Goal: Task Accomplishment & Management: Use online tool/utility

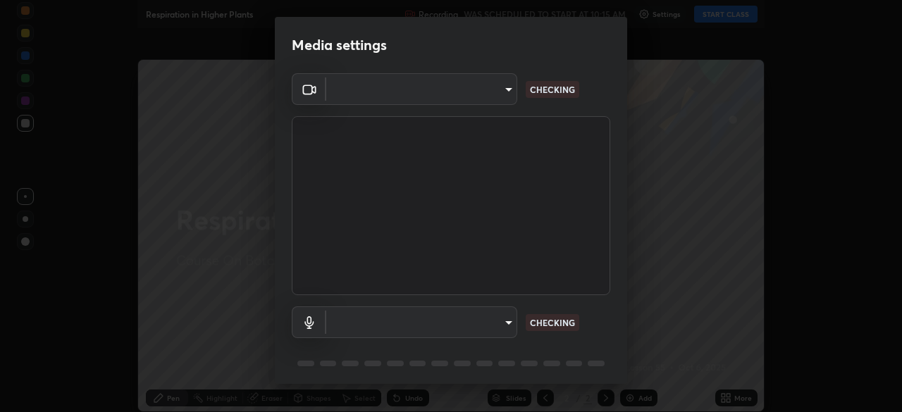
type input "fdf0122543ae5d46c2f8875dbcba14bf7011b669d8ae203f8d69d65b20255b81"
type input "default"
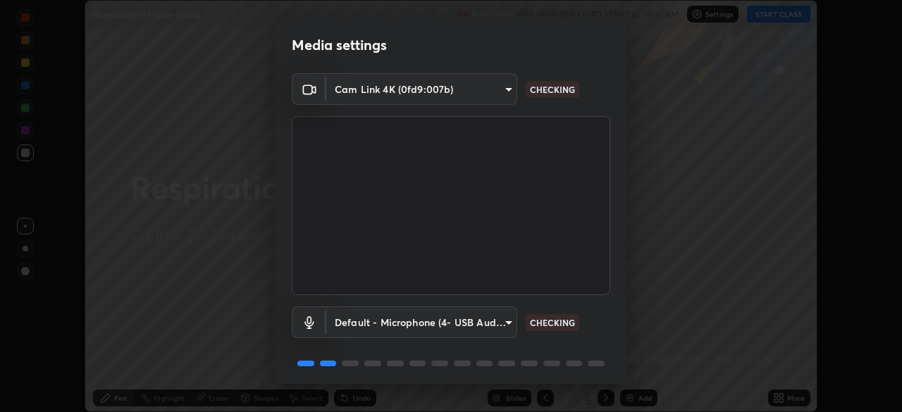
scroll to position [50, 0]
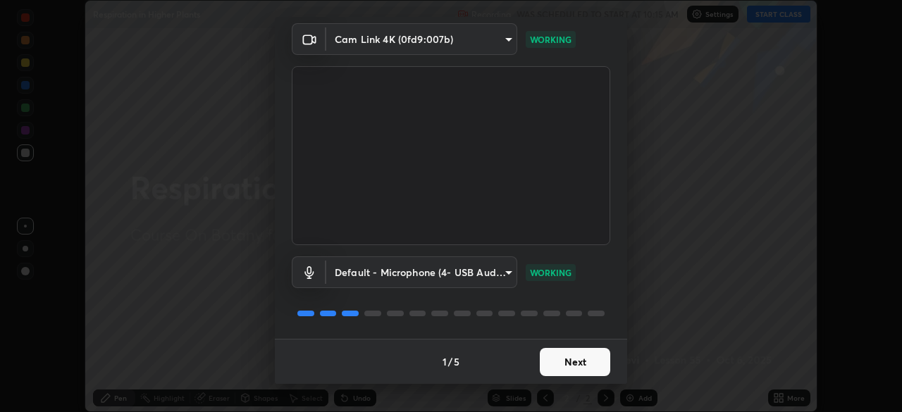
click at [575, 370] on button "Next" at bounding box center [575, 362] width 70 height 28
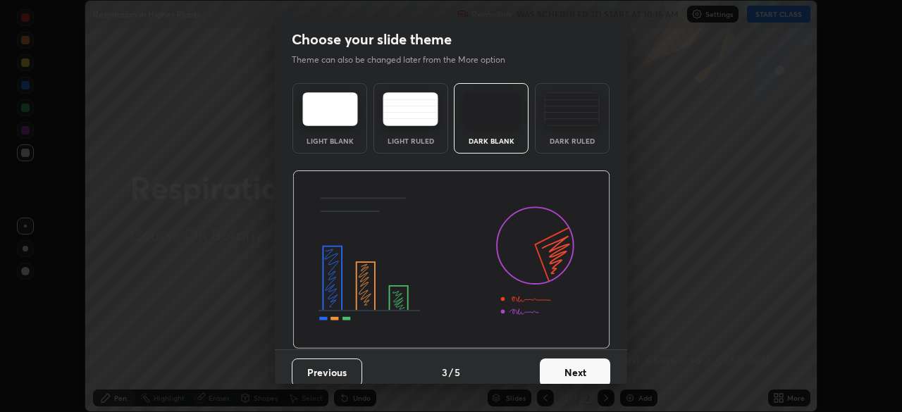
click at [573, 363] on button "Next" at bounding box center [575, 373] width 70 height 28
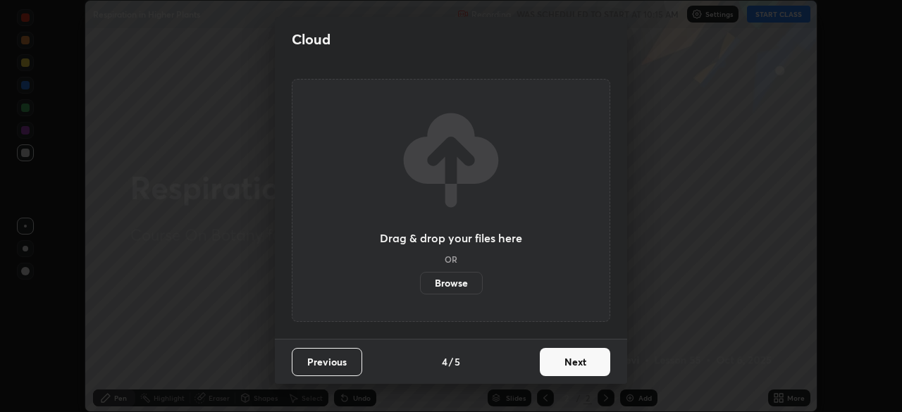
click at [569, 367] on button "Next" at bounding box center [575, 362] width 70 height 28
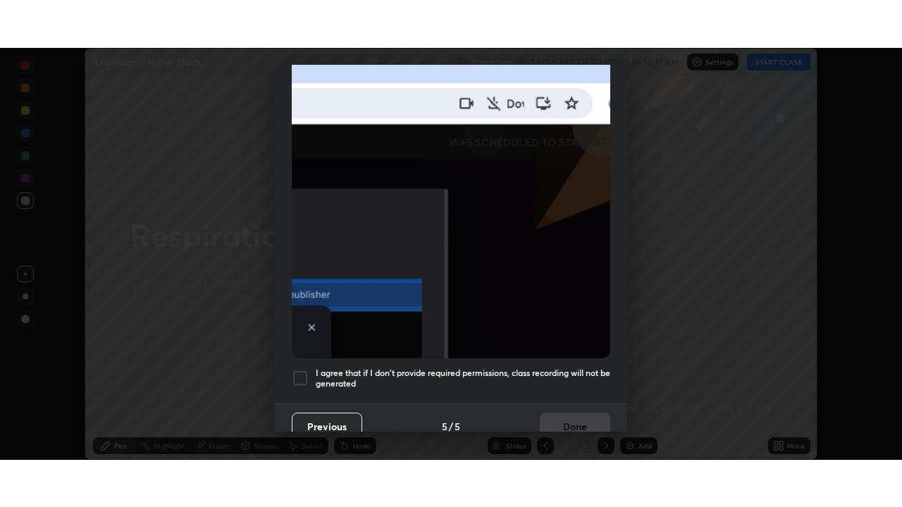
scroll to position [337, 0]
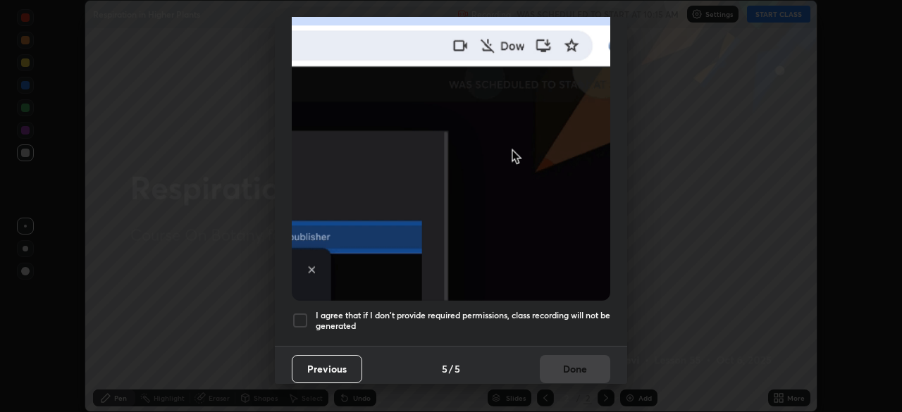
click at [305, 316] on div at bounding box center [300, 320] width 17 height 17
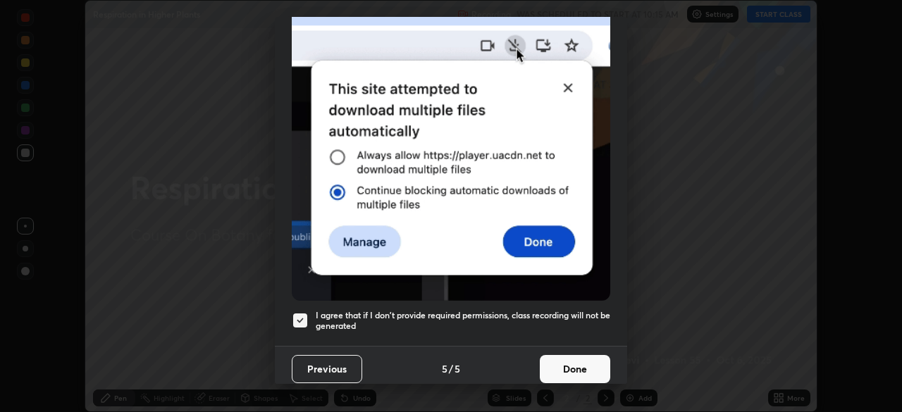
click at [584, 365] on button "Done" at bounding box center [575, 369] width 70 height 28
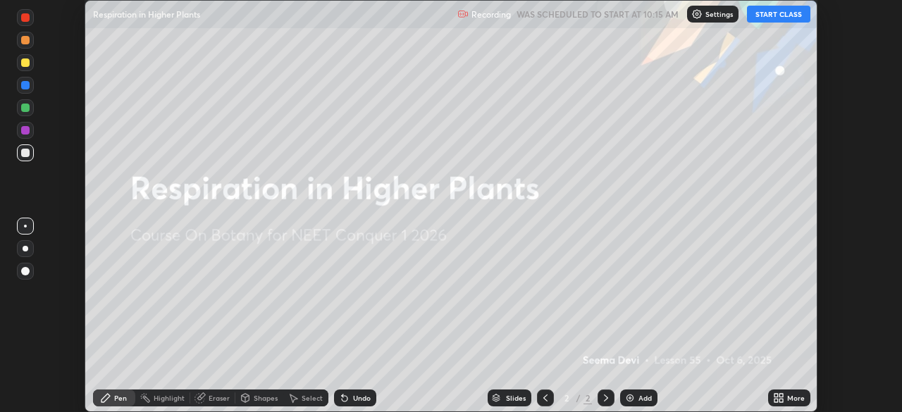
click at [797, 18] on button "START CLASS" at bounding box center [778, 14] width 63 height 17
click at [788, 399] on div "More" at bounding box center [796, 397] width 18 height 7
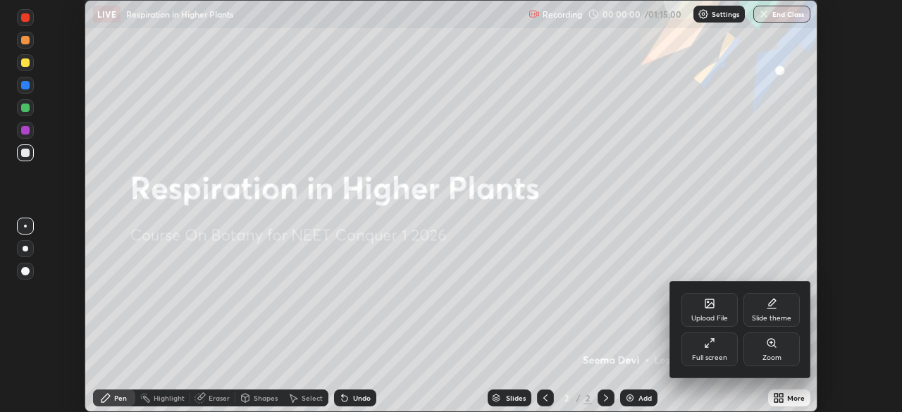
click at [716, 349] on div "Full screen" at bounding box center [709, 349] width 56 height 34
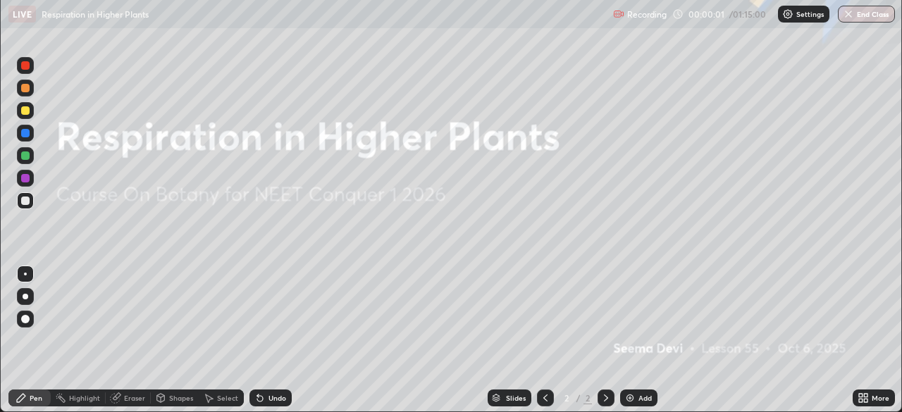
scroll to position [507, 902]
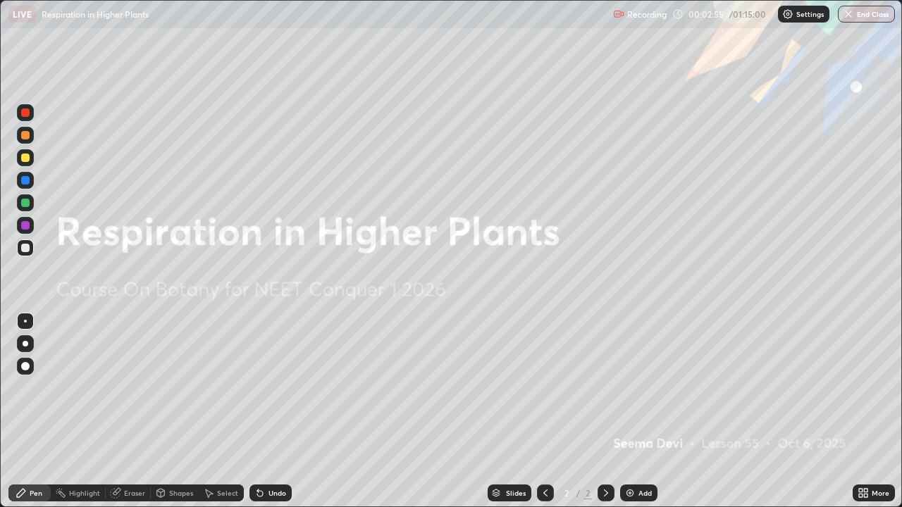
click at [641, 411] on div "Add" at bounding box center [644, 493] width 13 height 7
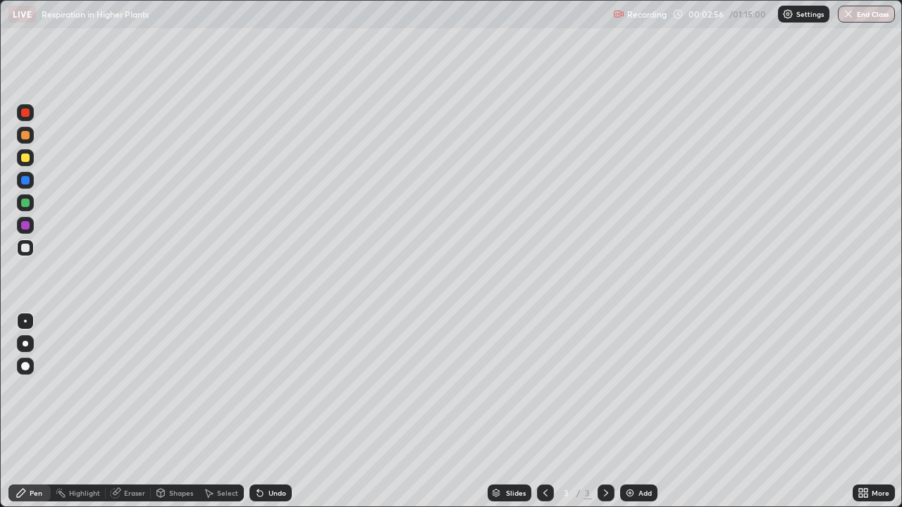
click at [27, 344] on div at bounding box center [26, 344] width 6 height 6
click at [27, 157] on div at bounding box center [25, 158] width 8 height 8
click at [22, 251] on div at bounding box center [25, 247] width 17 height 17
click at [641, 411] on div "Add" at bounding box center [644, 493] width 13 height 7
click at [25, 158] on div at bounding box center [25, 158] width 8 height 8
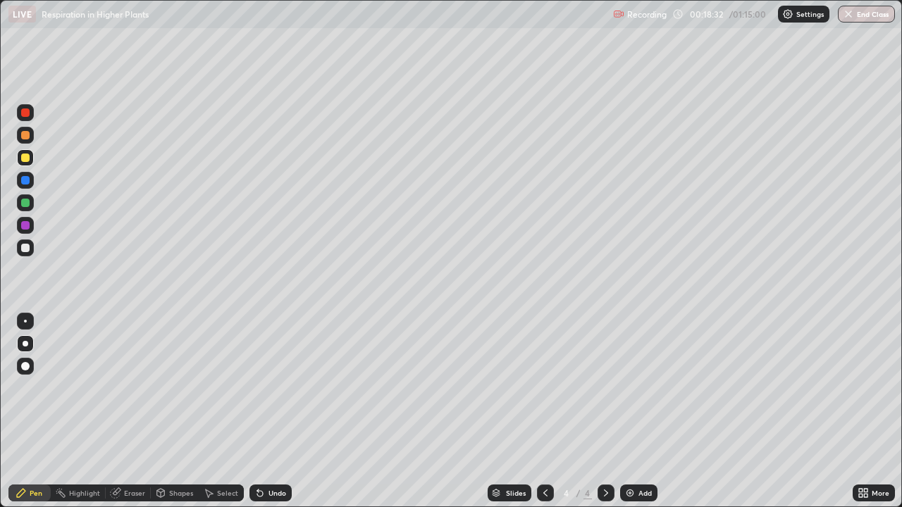
click at [27, 253] on div at bounding box center [25, 247] width 17 height 17
click at [24, 248] on div at bounding box center [25, 248] width 8 height 8
click at [278, 411] on div "Undo" at bounding box center [277, 493] width 18 height 7
click at [276, 411] on div "Undo" at bounding box center [277, 493] width 18 height 7
click at [647, 411] on div "Add" at bounding box center [644, 493] width 13 height 7
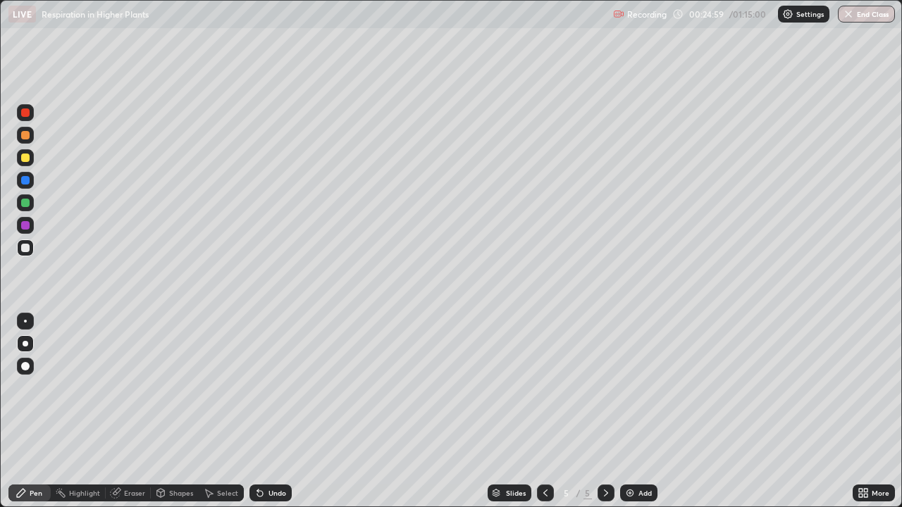
click at [25, 161] on div at bounding box center [25, 158] width 8 height 8
click at [272, 411] on div "Undo" at bounding box center [277, 493] width 18 height 7
click at [25, 251] on div at bounding box center [25, 248] width 8 height 8
click at [26, 206] on div at bounding box center [25, 203] width 8 height 8
click at [25, 160] on div at bounding box center [25, 158] width 8 height 8
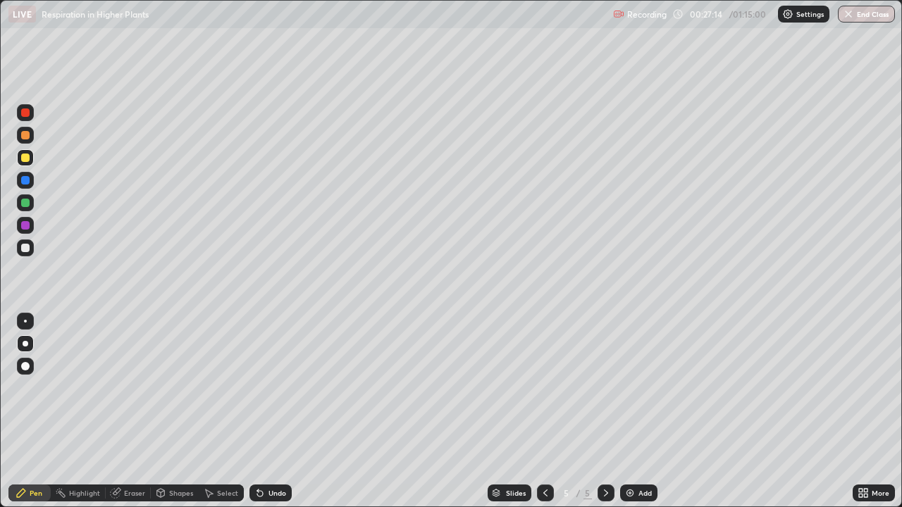
click at [25, 250] on div at bounding box center [25, 248] width 8 height 8
click at [284, 411] on div "Undo" at bounding box center [277, 493] width 18 height 7
click at [282, 411] on div "Undo" at bounding box center [270, 493] width 42 height 17
click at [283, 411] on div "Undo" at bounding box center [270, 493] width 42 height 17
click at [27, 165] on div at bounding box center [25, 157] width 17 height 17
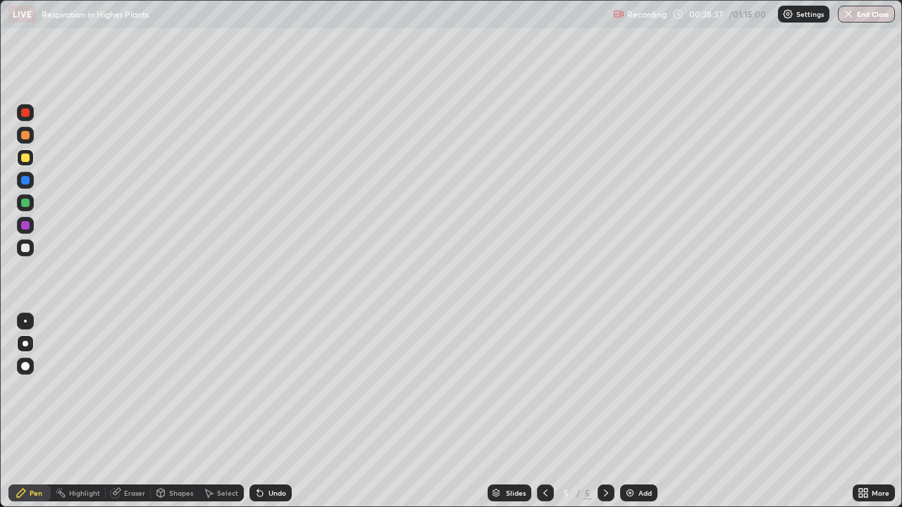
click at [139, 411] on div "Eraser" at bounding box center [128, 493] width 45 height 17
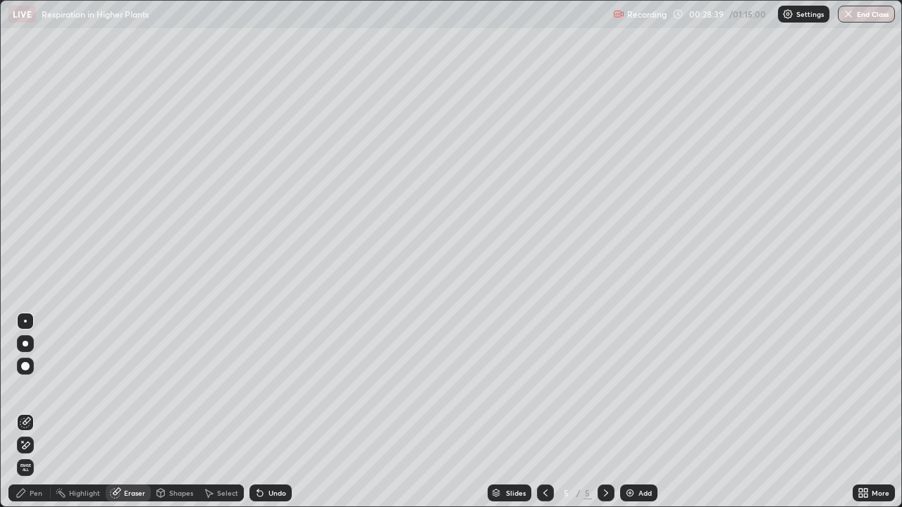
click at [31, 411] on div "Pen" at bounding box center [36, 493] width 13 height 7
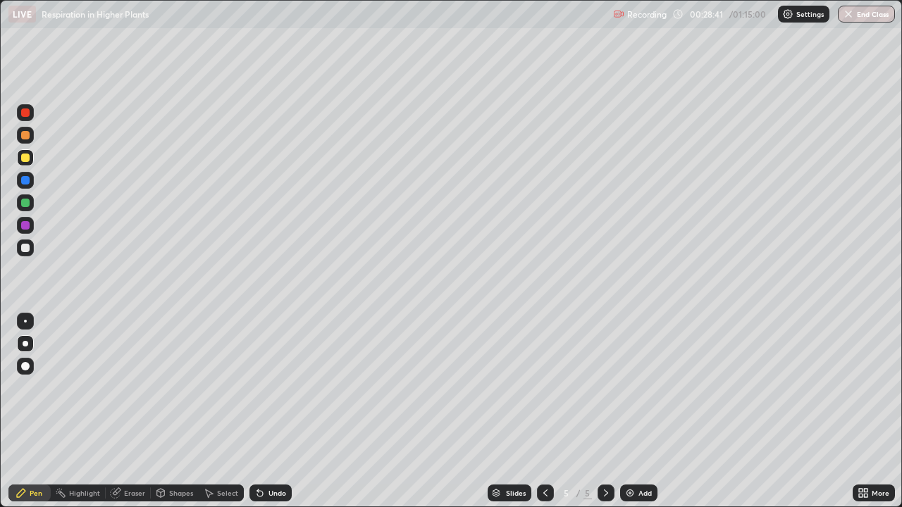
click at [31, 246] on div at bounding box center [25, 247] width 17 height 17
click at [179, 411] on div "Shapes" at bounding box center [181, 493] width 24 height 7
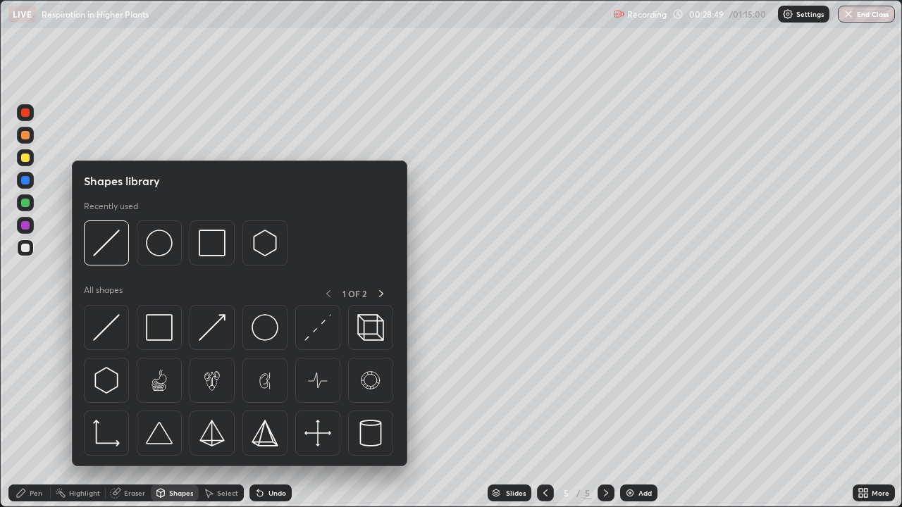
click at [133, 411] on div "Eraser" at bounding box center [128, 493] width 45 height 17
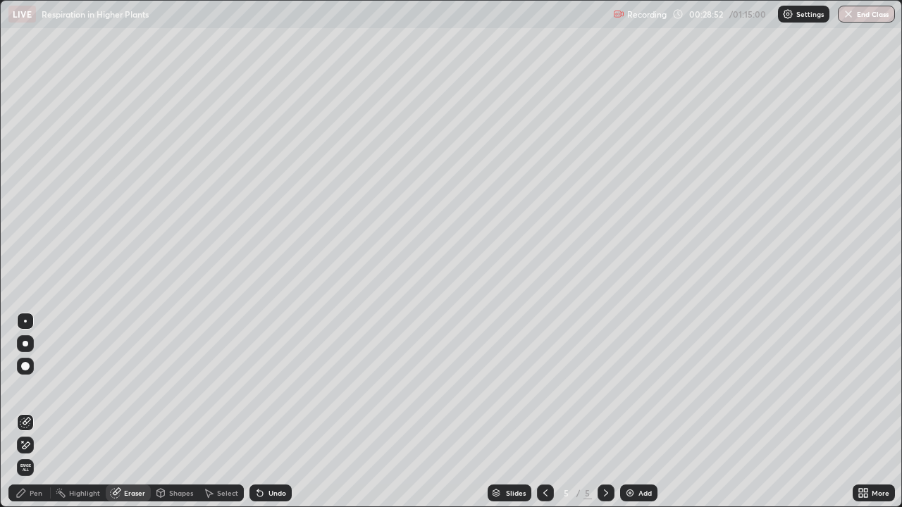
click at [40, 411] on div "Pen" at bounding box center [36, 493] width 13 height 7
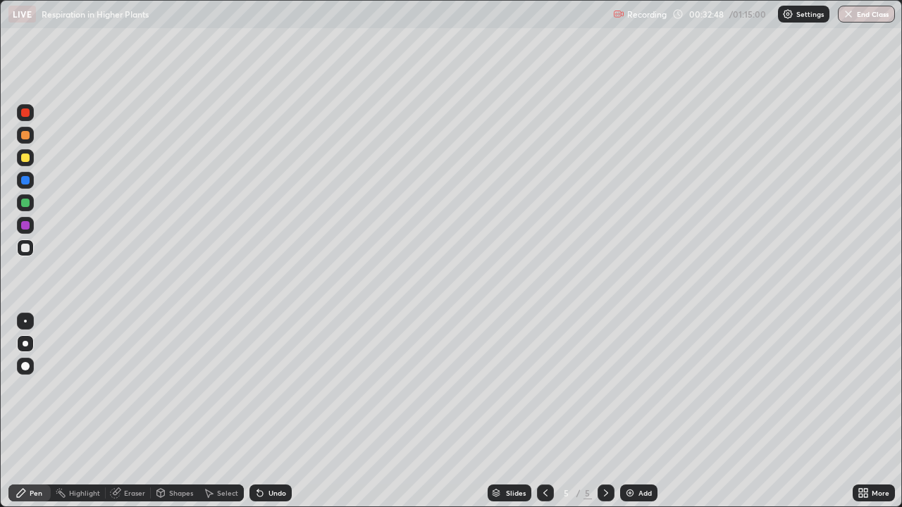
click at [873, 411] on div "More" at bounding box center [880, 493] width 18 height 7
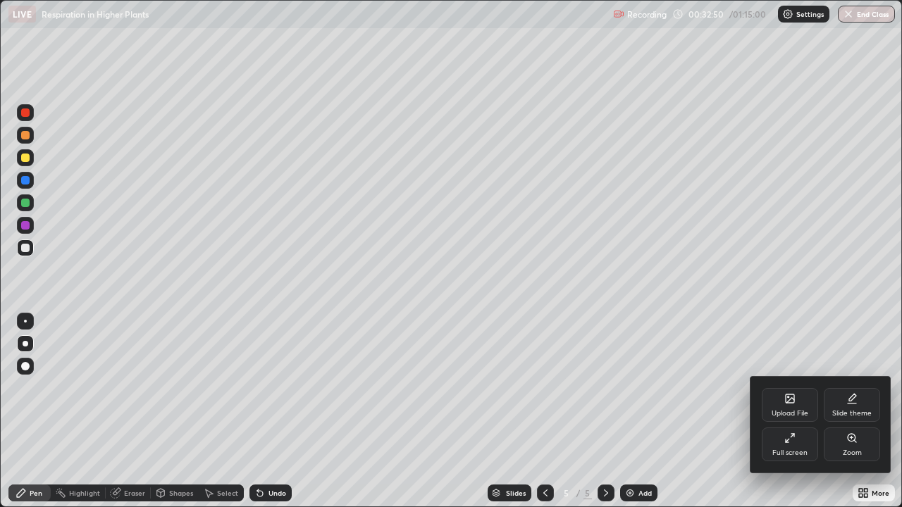
click at [795, 411] on div "Full screen" at bounding box center [789, 452] width 35 height 7
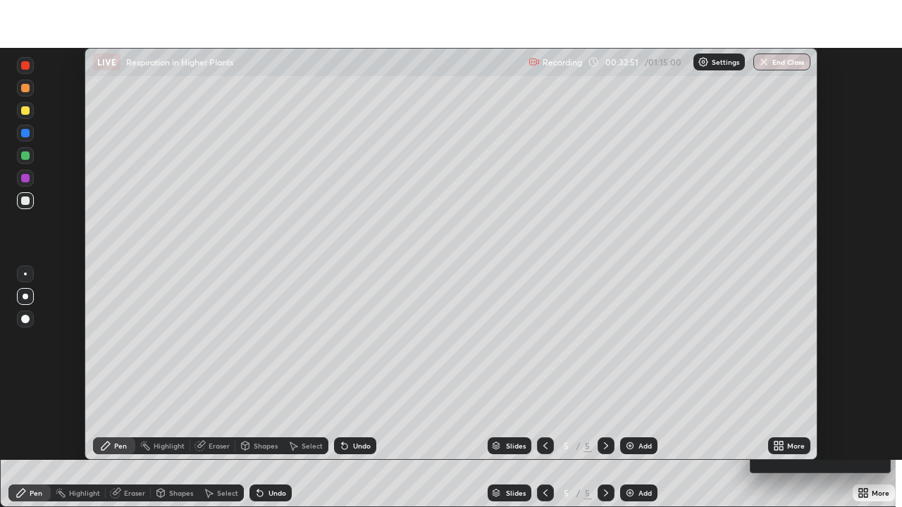
scroll to position [70028, 69539]
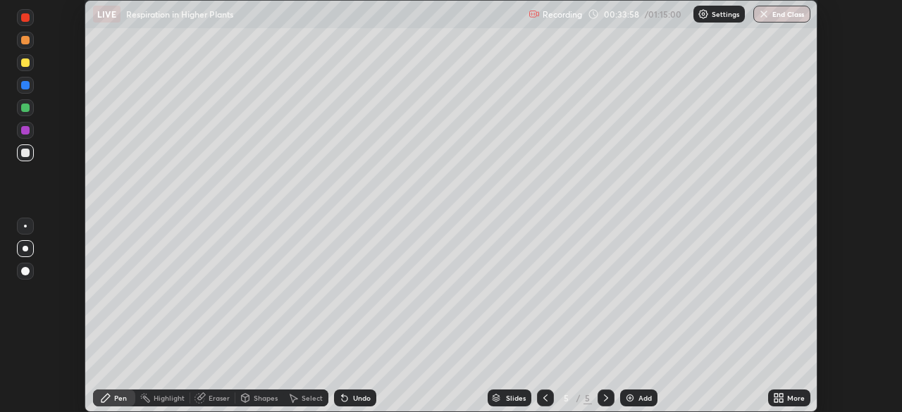
click at [786, 395] on div "More" at bounding box center [789, 398] width 42 height 17
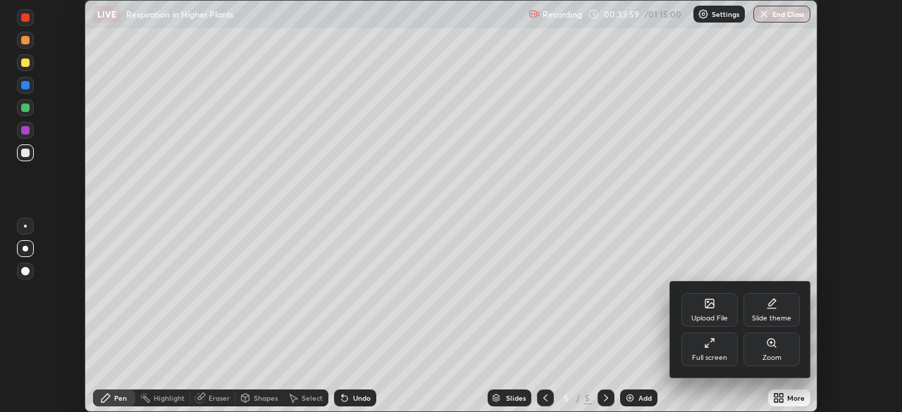
click at [714, 311] on div "Upload File" at bounding box center [709, 310] width 56 height 34
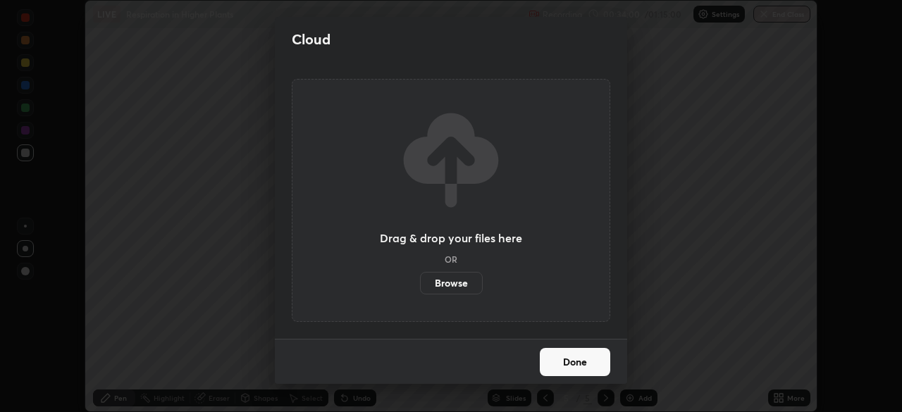
click at [465, 284] on label "Browse" at bounding box center [451, 283] width 63 height 23
click at [420, 284] on input "Browse" at bounding box center [420, 283] width 0 height 23
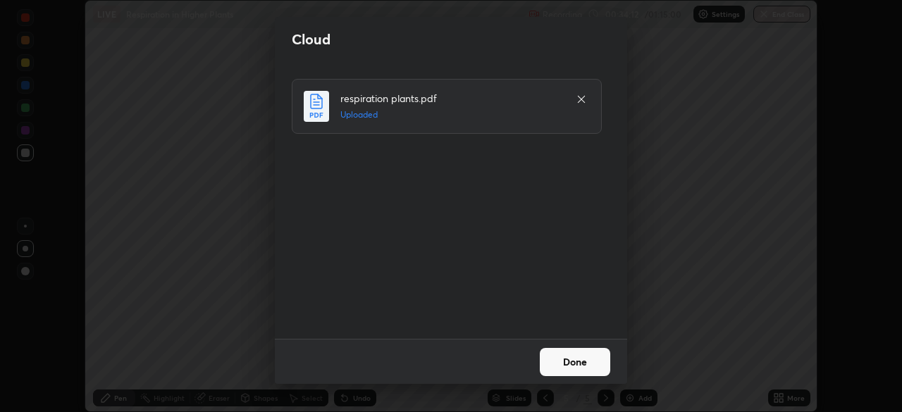
click at [575, 357] on button "Done" at bounding box center [575, 362] width 70 height 28
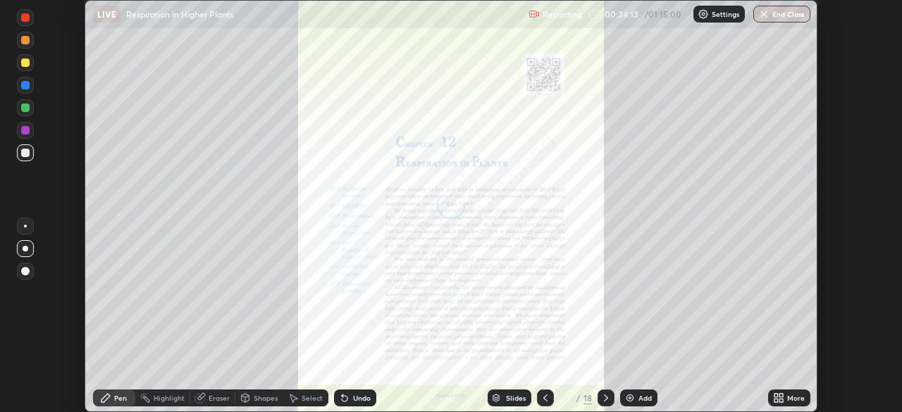
click at [783, 397] on icon at bounding box center [781, 396] width 4 height 4
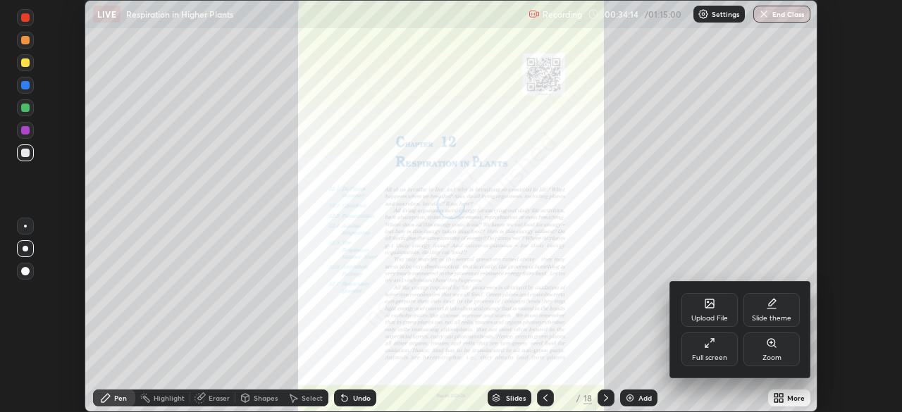
click at [716, 351] on div "Full screen" at bounding box center [709, 349] width 56 height 34
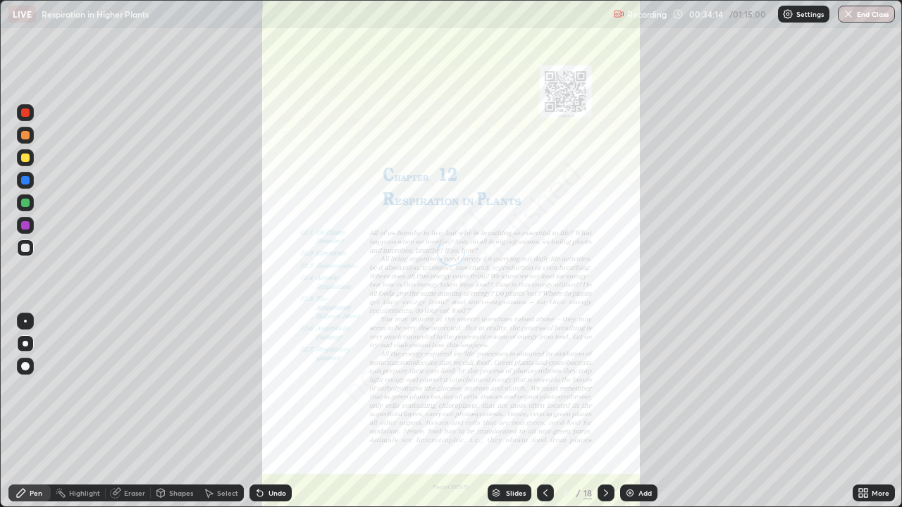
scroll to position [507, 902]
click at [514, 411] on div "Slides" at bounding box center [516, 493] width 20 height 7
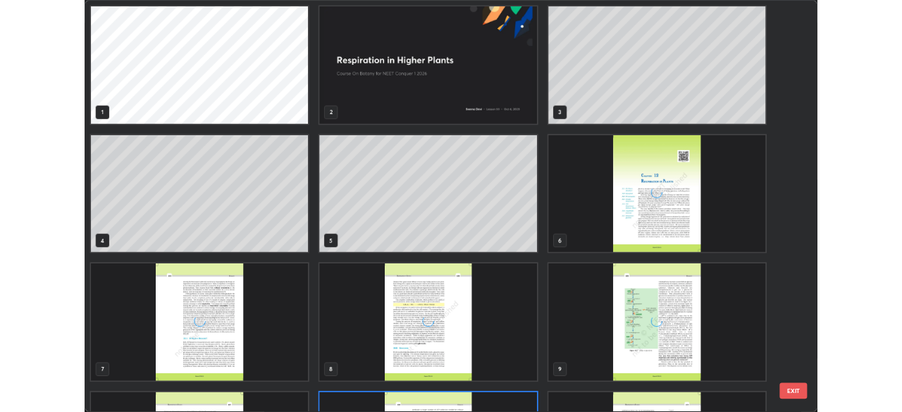
scroll to position [127, 0]
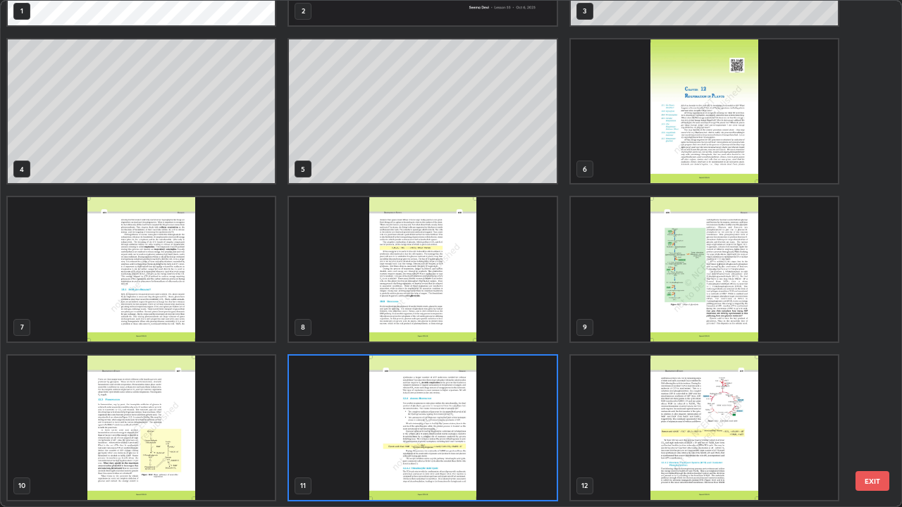
click at [430, 310] on img "grid" at bounding box center [422, 269] width 267 height 144
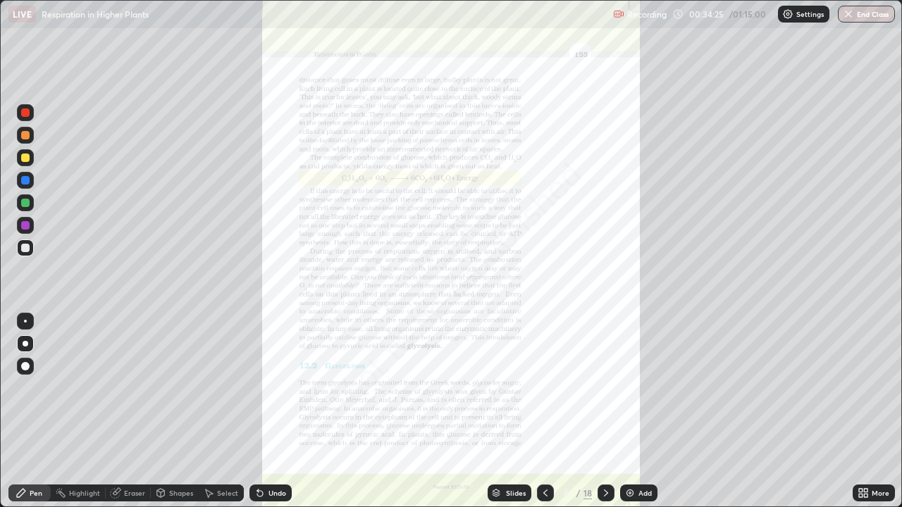
click at [865, 411] on icon at bounding box center [866, 491] width 4 height 4
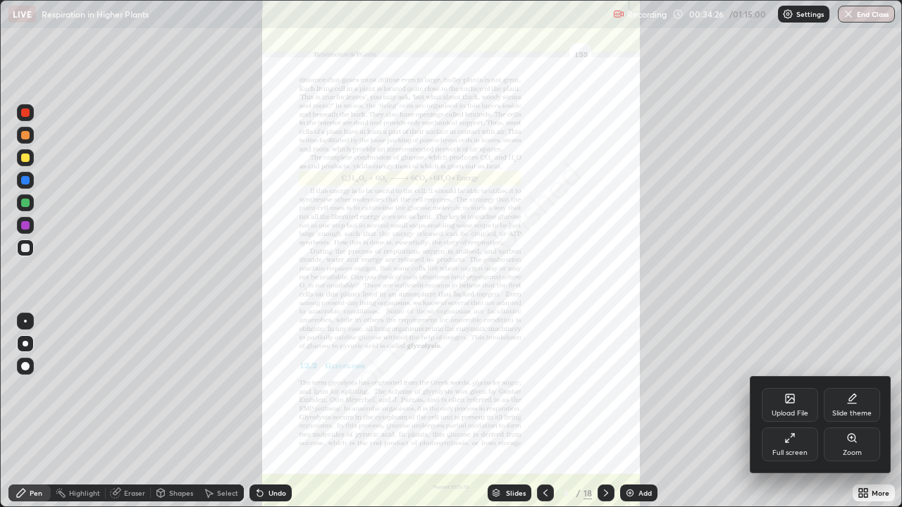
click at [794, 411] on icon at bounding box center [789, 438] width 11 height 11
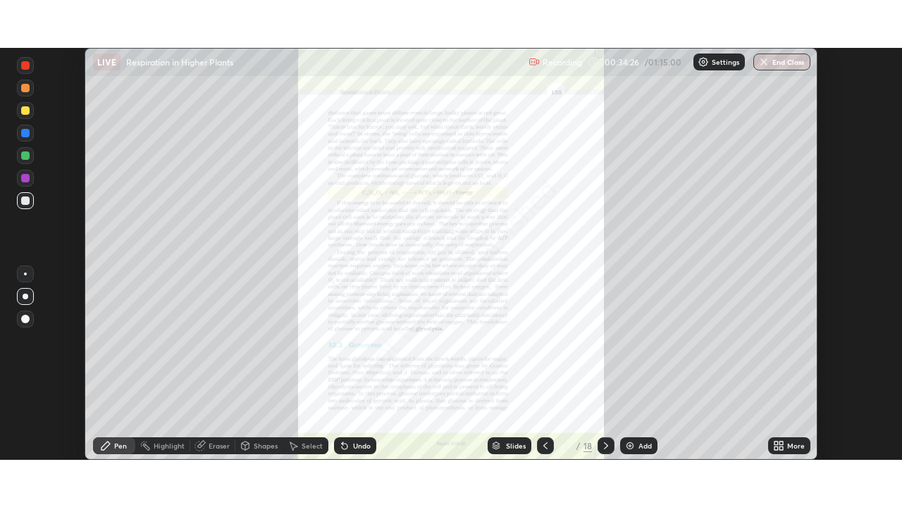
scroll to position [70028, 69539]
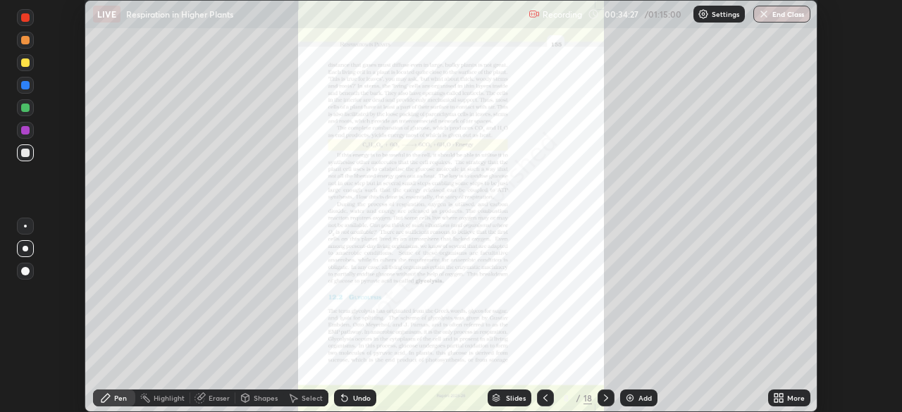
click at [792, 399] on div "More" at bounding box center [796, 397] width 18 height 7
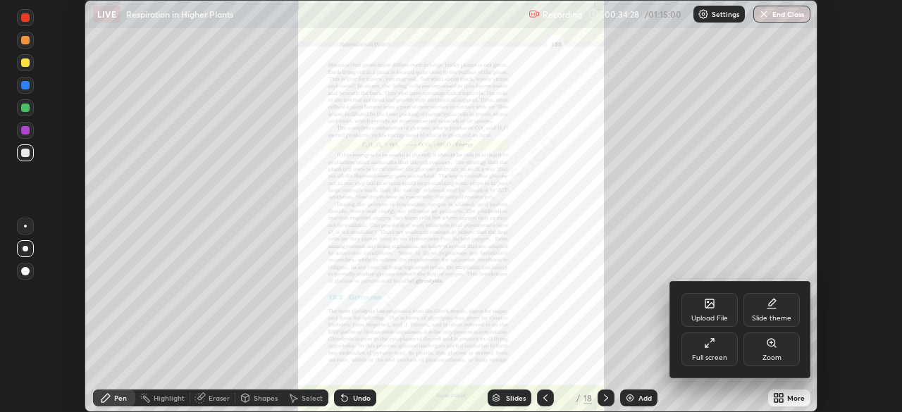
click at [711, 356] on div "Full screen" at bounding box center [709, 357] width 35 height 7
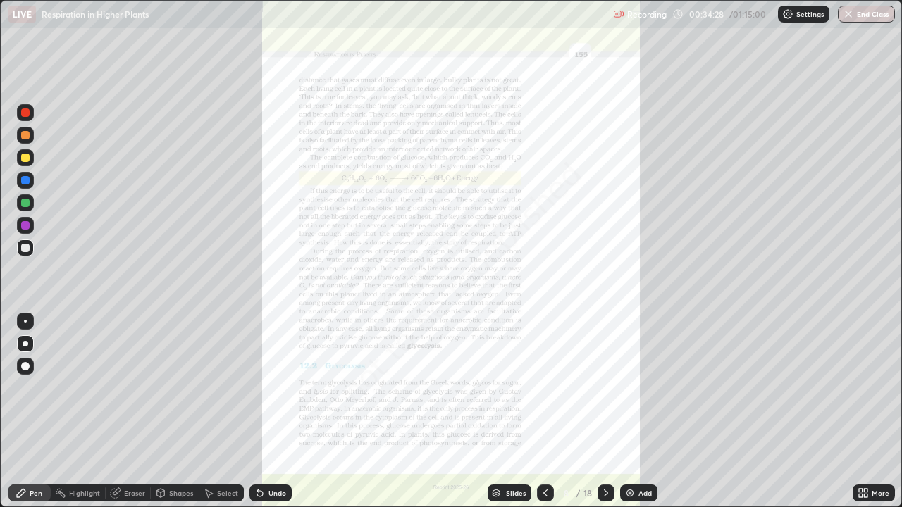
scroll to position [507, 902]
click at [873, 411] on div "More" at bounding box center [880, 493] width 18 height 7
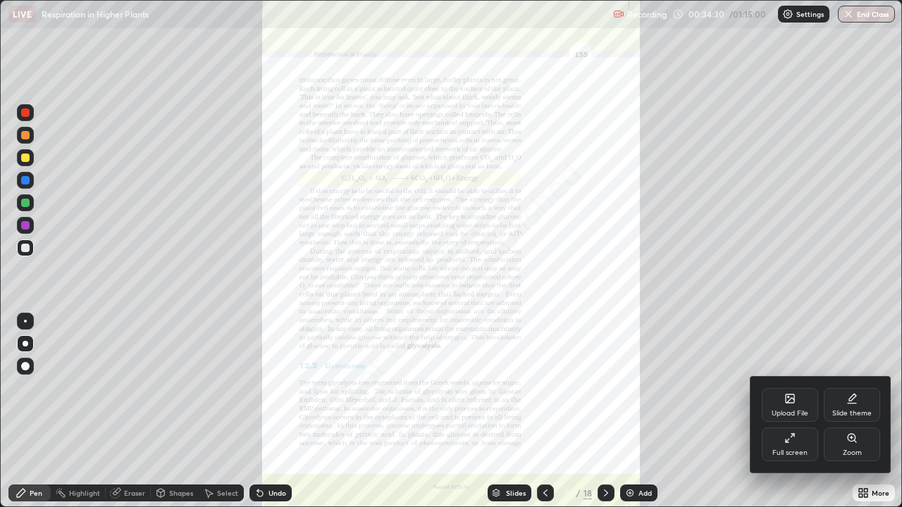
click at [792, 406] on div "Upload File" at bounding box center [789, 405] width 56 height 34
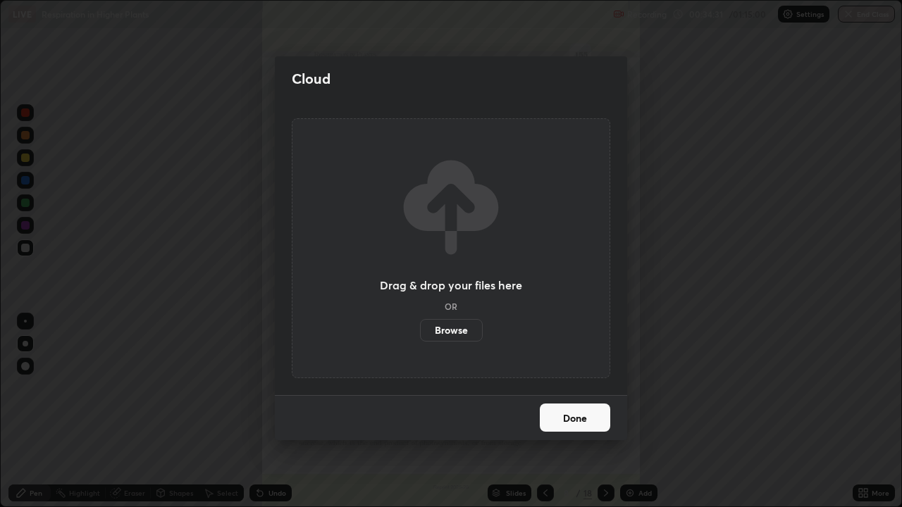
click at [581, 411] on button "Done" at bounding box center [575, 418] width 70 height 28
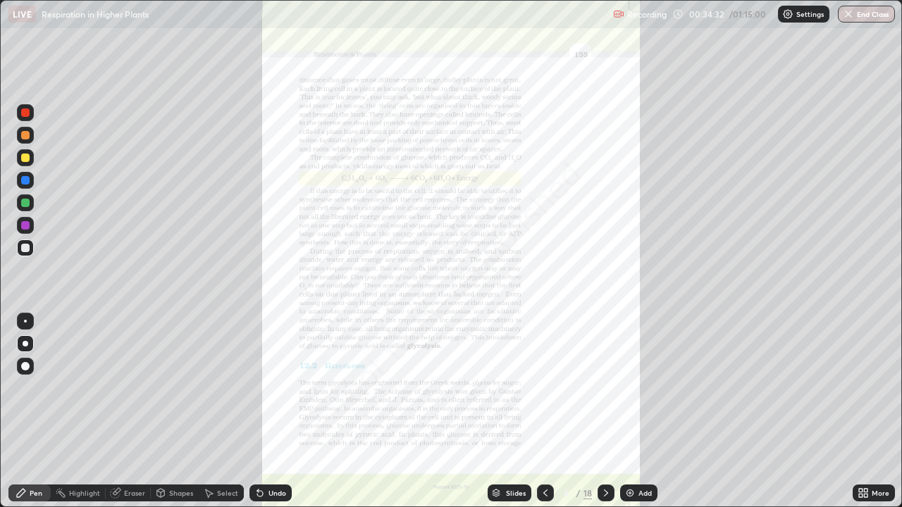
click at [875, 411] on div "More" at bounding box center [880, 493] width 18 height 7
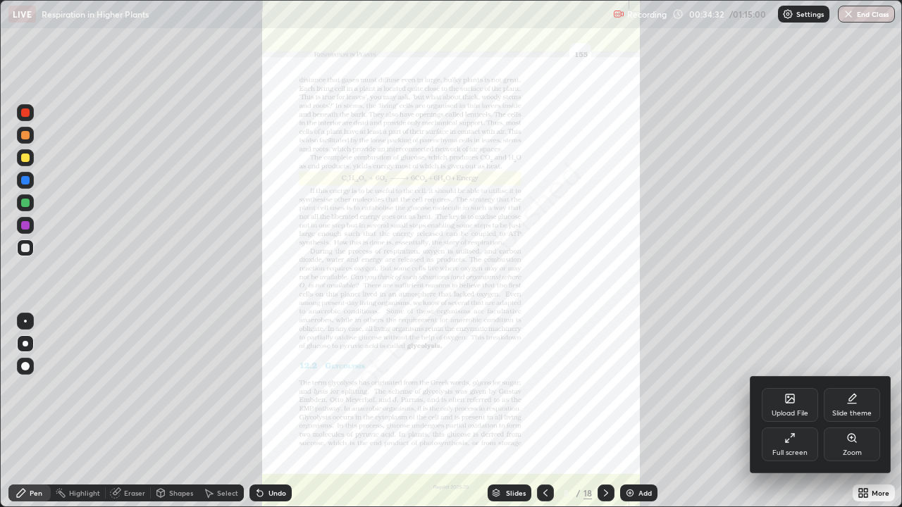
click at [848, 411] on icon at bounding box center [851, 438] width 11 height 11
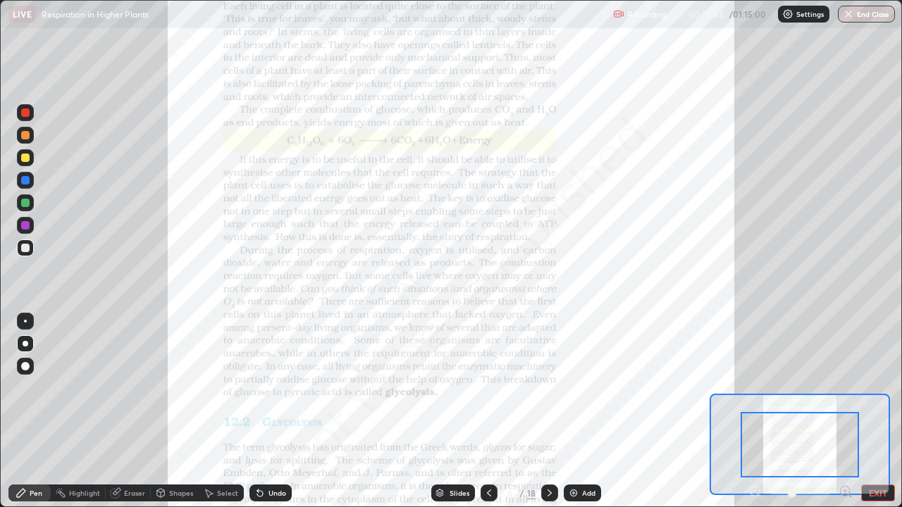
click at [845, 411] on icon at bounding box center [845, 491] width 4 height 0
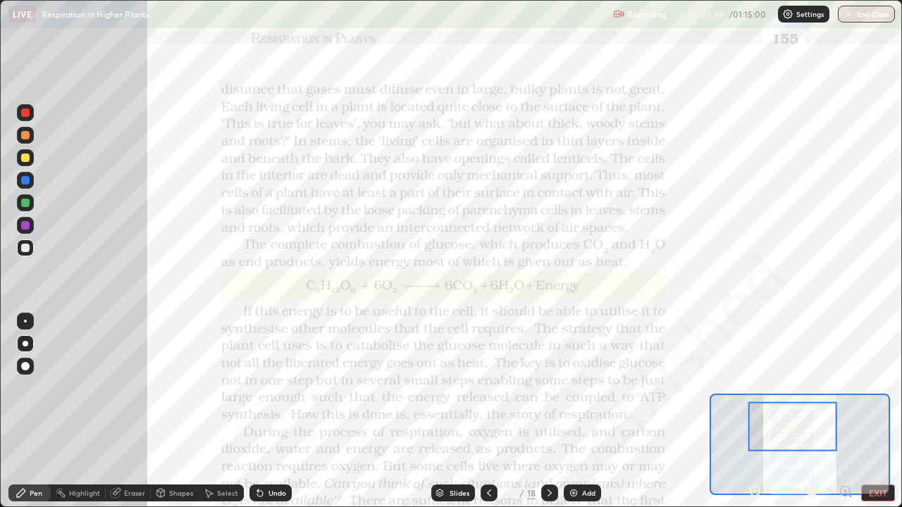
click at [27, 180] on div at bounding box center [25, 180] width 8 height 8
click at [25, 321] on div at bounding box center [25, 321] width 3 height 3
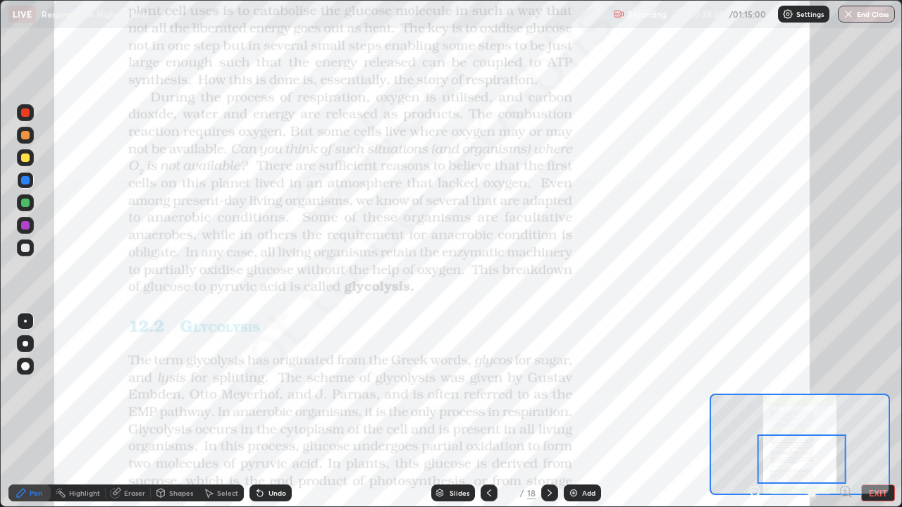
click at [582, 411] on div "Add" at bounding box center [588, 493] width 13 height 7
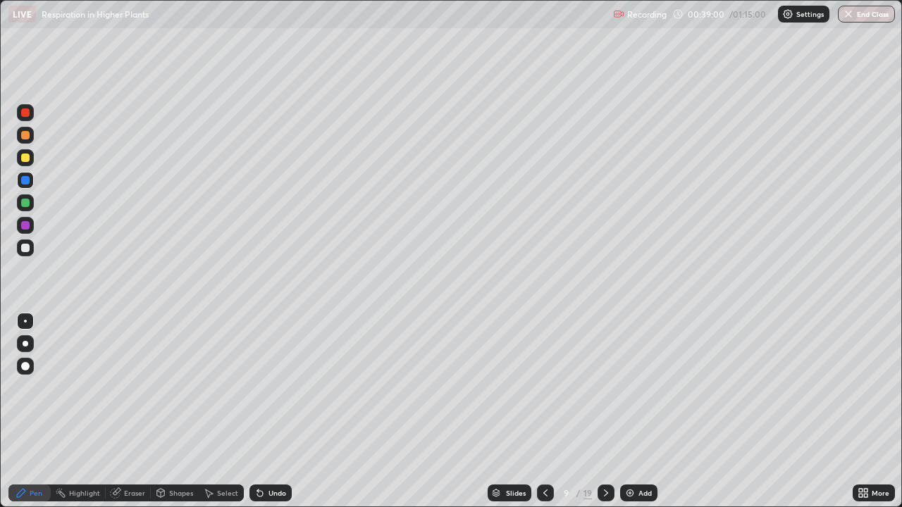
click at [542, 411] on icon at bounding box center [545, 492] width 11 height 11
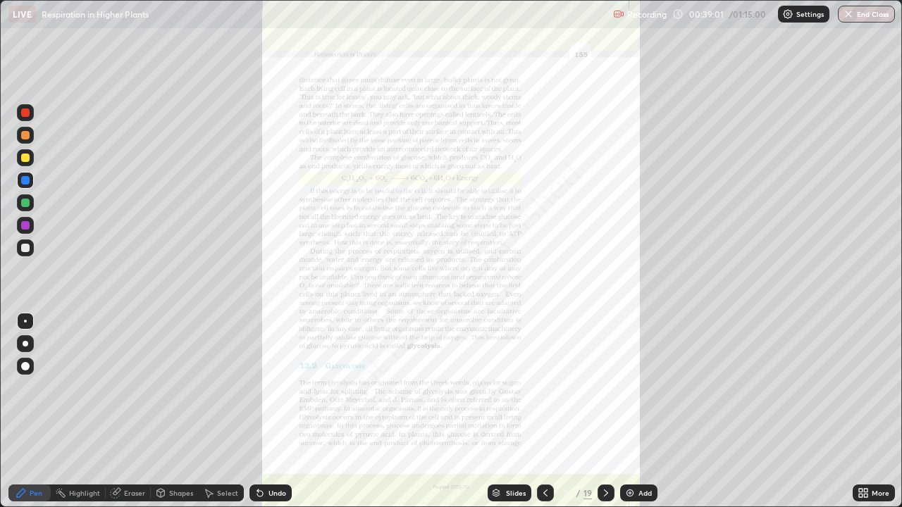
click at [509, 411] on div "Slides" at bounding box center [516, 493] width 20 height 7
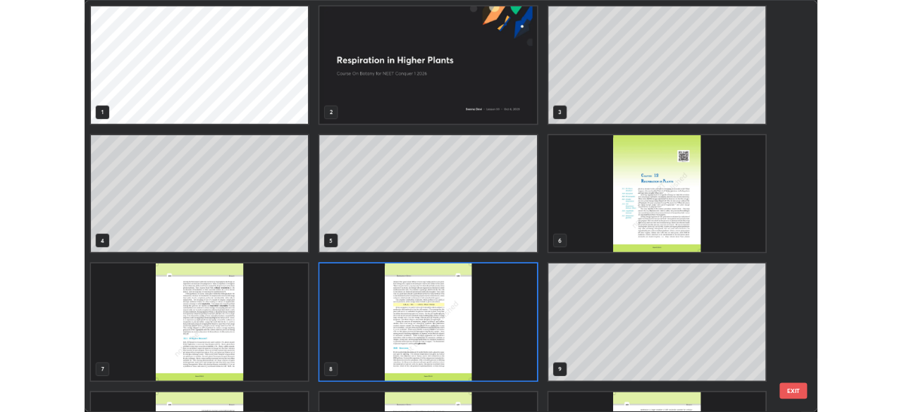
scroll to position [502, 893]
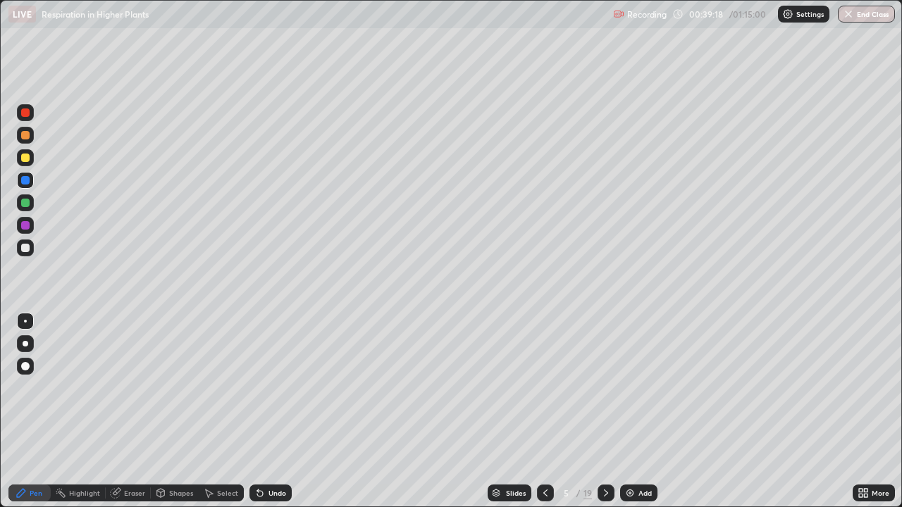
click at [643, 411] on div "Add" at bounding box center [644, 493] width 13 height 7
click at [27, 344] on div at bounding box center [26, 344] width 6 height 6
click at [26, 248] on div at bounding box center [25, 248] width 8 height 8
click at [25, 321] on div at bounding box center [25, 321] width 3 height 3
click at [642, 411] on div "Add" at bounding box center [645, 493] width 13 height 7
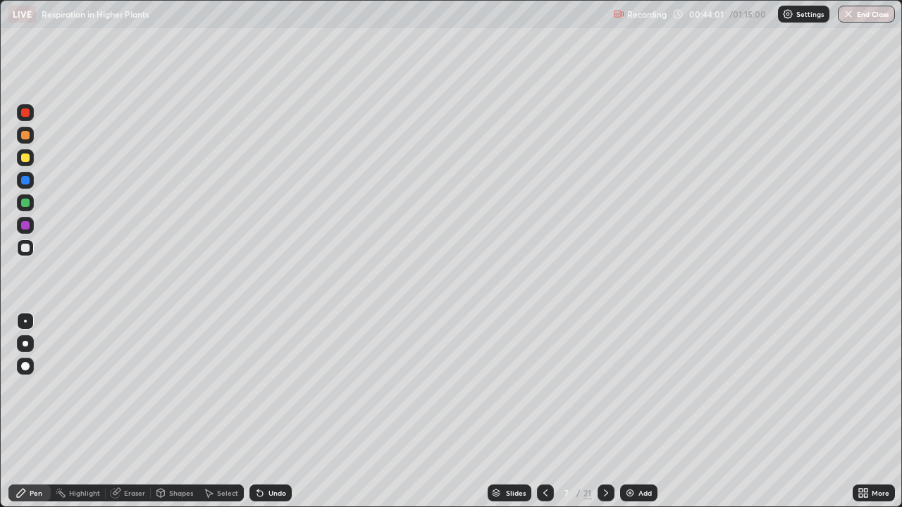
click at [544, 411] on icon at bounding box center [545, 492] width 11 height 11
click at [604, 411] on icon at bounding box center [605, 492] width 11 height 11
click at [28, 156] on div at bounding box center [25, 158] width 8 height 8
click at [27, 137] on div at bounding box center [25, 135] width 8 height 8
click at [27, 253] on div at bounding box center [25, 247] width 17 height 17
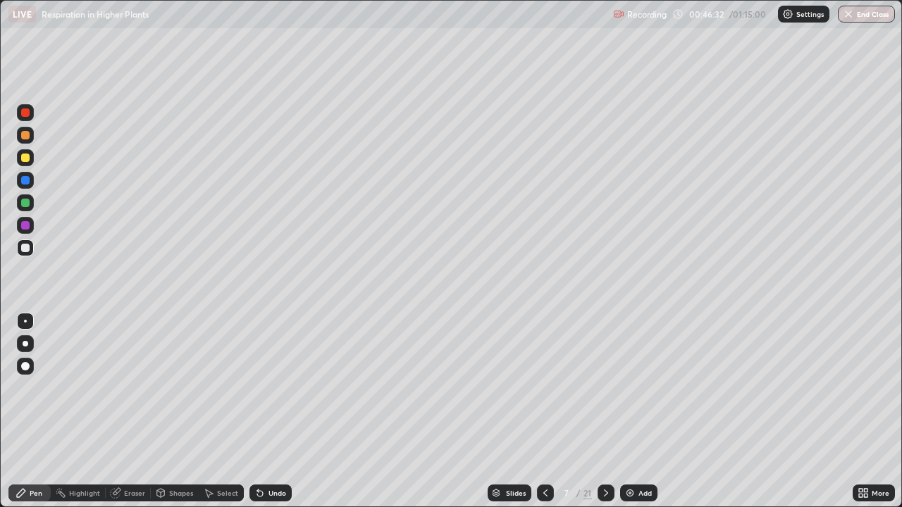
click at [448, 6] on div "LIVE Respiration in Higher Plants" at bounding box center [307, 14] width 599 height 28
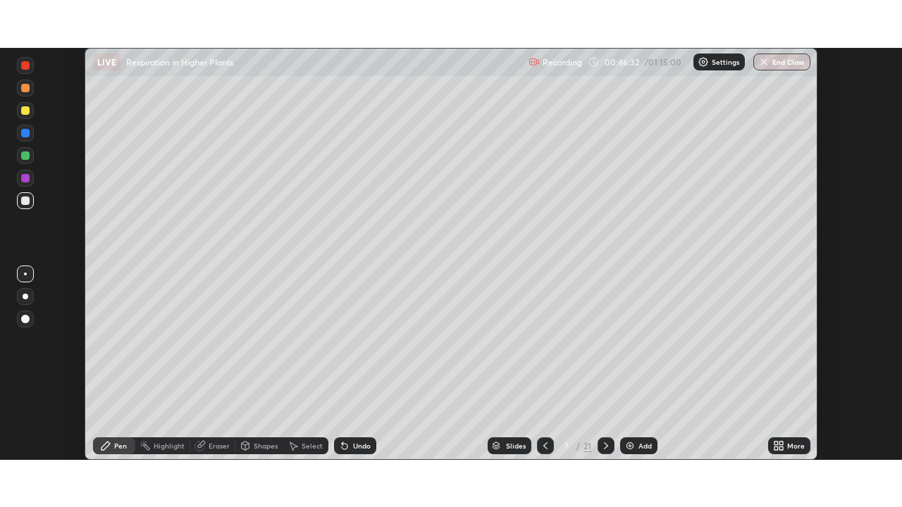
scroll to position [70028, 69539]
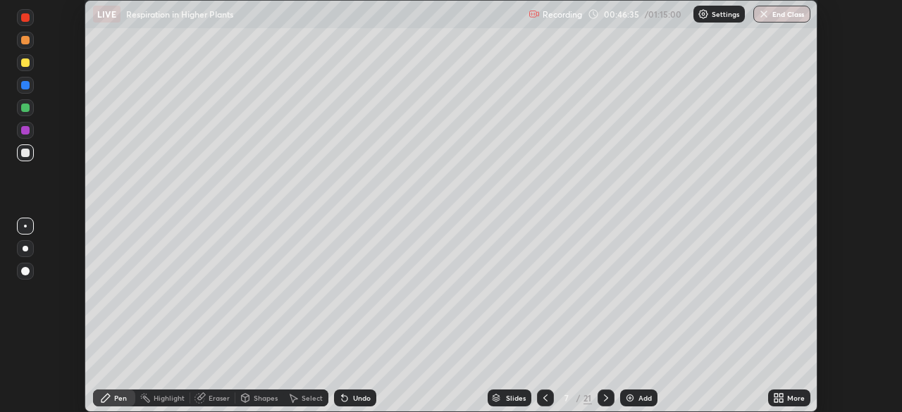
click at [788, 400] on div "More" at bounding box center [796, 397] width 18 height 7
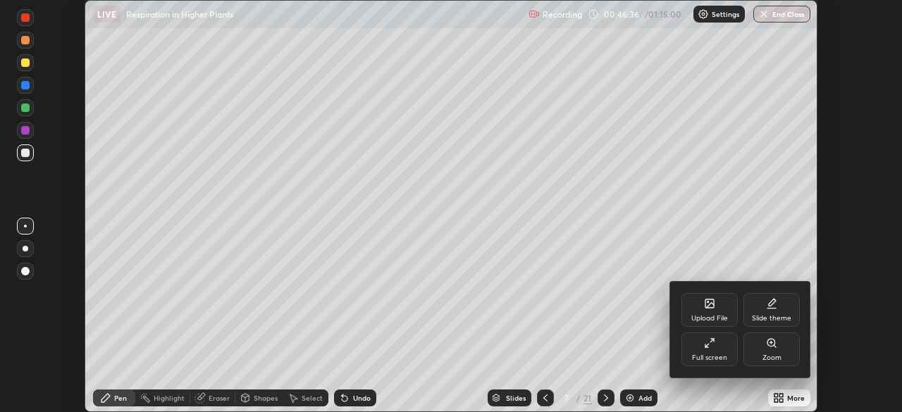
click at [719, 352] on div "Full screen" at bounding box center [709, 349] width 56 height 34
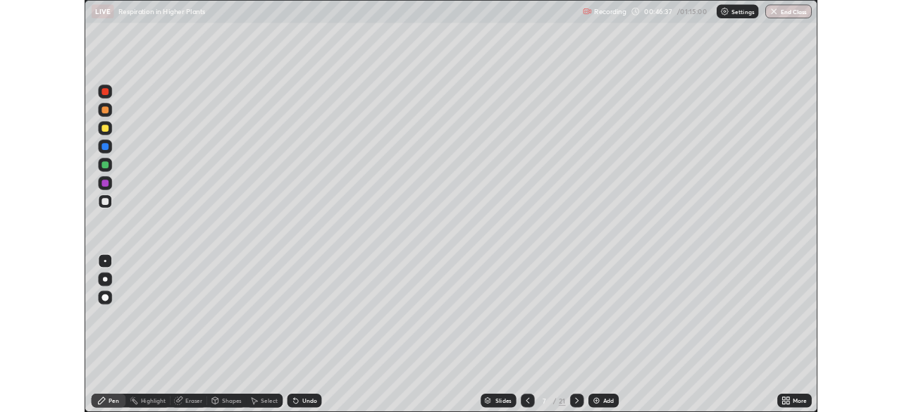
scroll to position [507, 902]
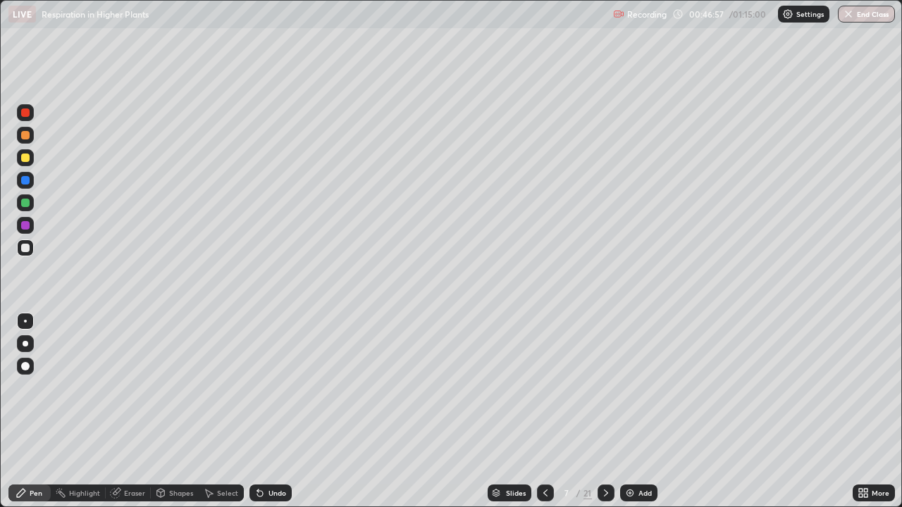
click at [32, 161] on div at bounding box center [25, 157] width 17 height 17
click at [271, 411] on div "Undo" at bounding box center [277, 493] width 18 height 7
click at [278, 411] on div "Undo" at bounding box center [277, 493] width 18 height 7
click at [24, 245] on div at bounding box center [25, 248] width 8 height 8
click at [32, 161] on div at bounding box center [25, 157] width 17 height 17
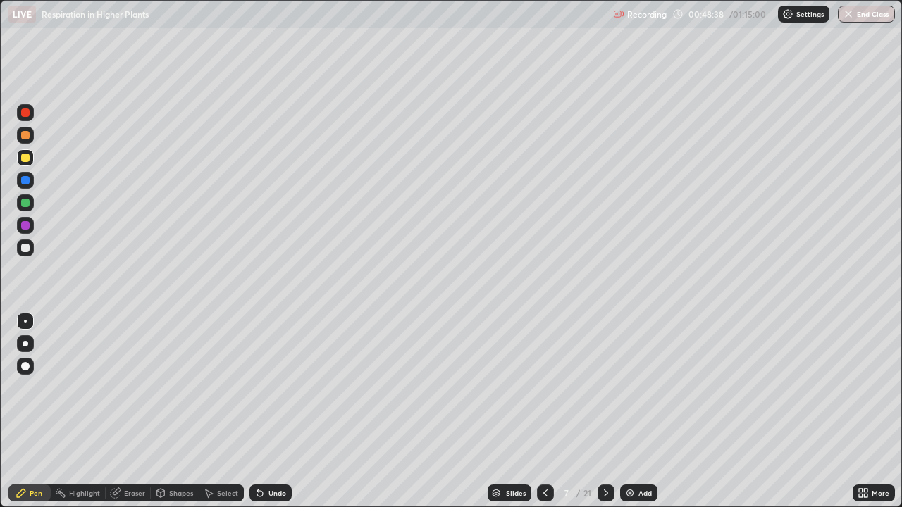
click at [275, 411] on div "Undo" at bounding box center [277, 493] width 18 height 7
click at [276, 411] on div "Undo" at bounding box center [277, 493] width 18 height 7
click at [275, 411] on div "Undo" at bounding box center [277, 493] width 18 height 7
click at [25, 136] on div at bounding box center [25, 135] width 8 height 8
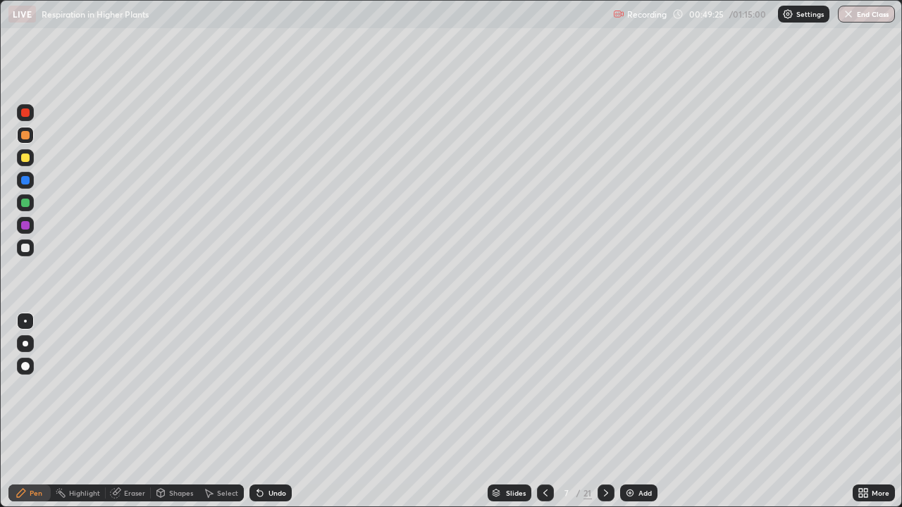
click at [30, 251] on div at bounding box center [25, 247] width 17 height 17
click at [25, 204] on div at bounding box center [25, 203] width 8 height 8
click at [25, 335] on div at bounding box center [25, 343] width 17 height 17
click at [25, 161] on div at bounding box center [25, 158] width 8 height 8
click at [25, 321] on div at bounding box center [25, 321] width 3 height 3
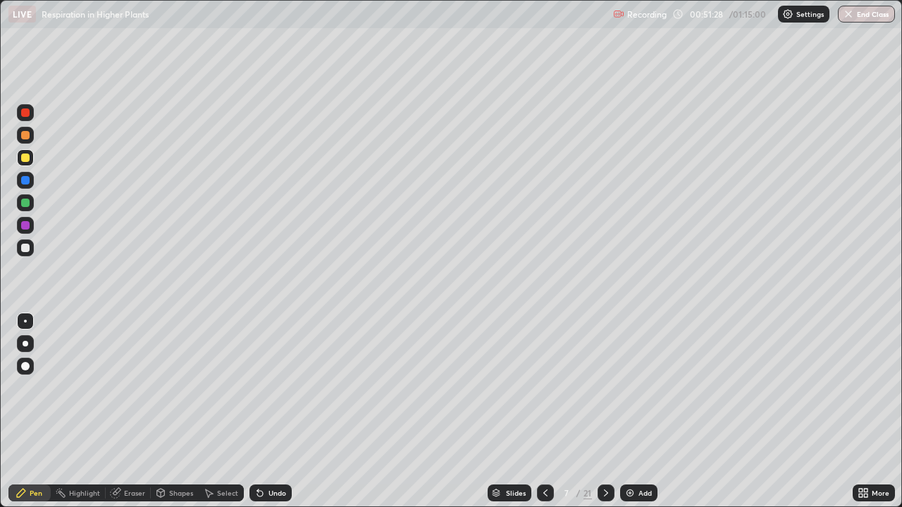
click at [276, 411] on div "Undo" at bounding box center [277, 493] width 18 height 7
click at [277, 411] on div "Undo" at bounding box center [277, 493] width 18 height 7
click at [281, 411] on div "Undo" at bounding box center [277, 493] width 18 height 7
click at [31, 206] on div at bounding box center [25, 202] width 17 height 17
click at [25, 344] on div at bounding box center [26, 344] width 6 height 6
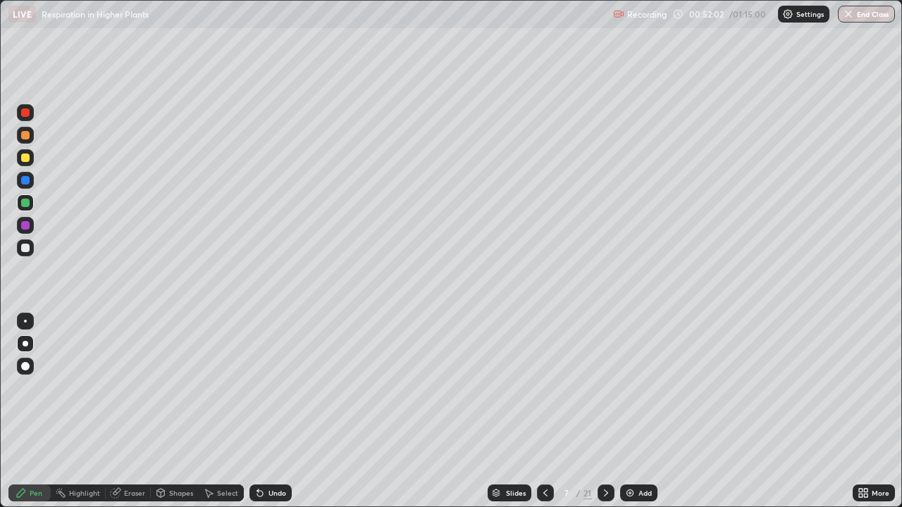
click at [26, 254] on div at bounding box center [25, 247] width 17 height 17
click at [25, 321] on div at bounding box center [25, 321] width 3 height 3
click at [25, 158] on div at bounding box center [25, 158] width 8 height 8
click at [26, 244] on div at bounding box center [25, 248] width 8 height 8
click at [25, 204] on div at bounding box center [25, 203] width 8 height 8
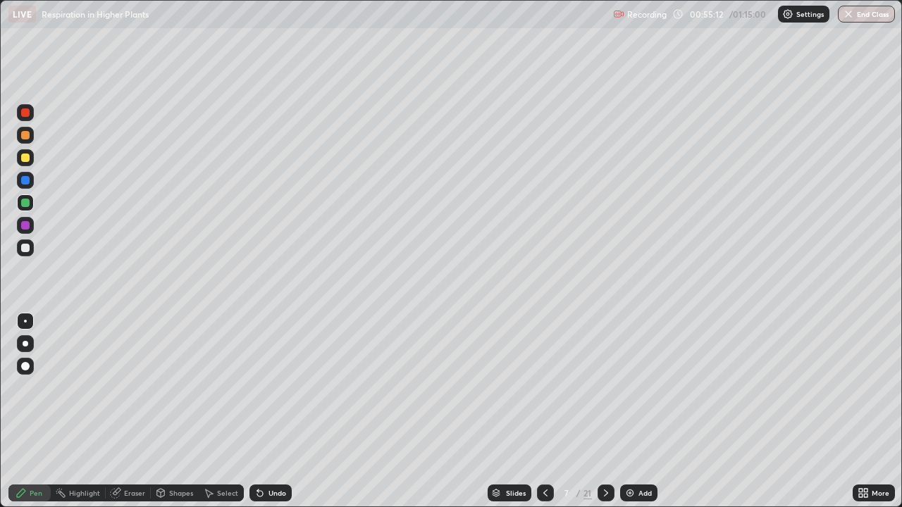
click at [27, 142] on div at bounding box center [25, 135] width 17 height 17
click at [275, 411] on div "Undo" at bounding box center [277, 493] width 18 height 7
click at [30, 204] on div at bounding box center [25, 202] width 17 height 17
click at [27, 344] on div at bounding box center [26, 344] width 6 height 6
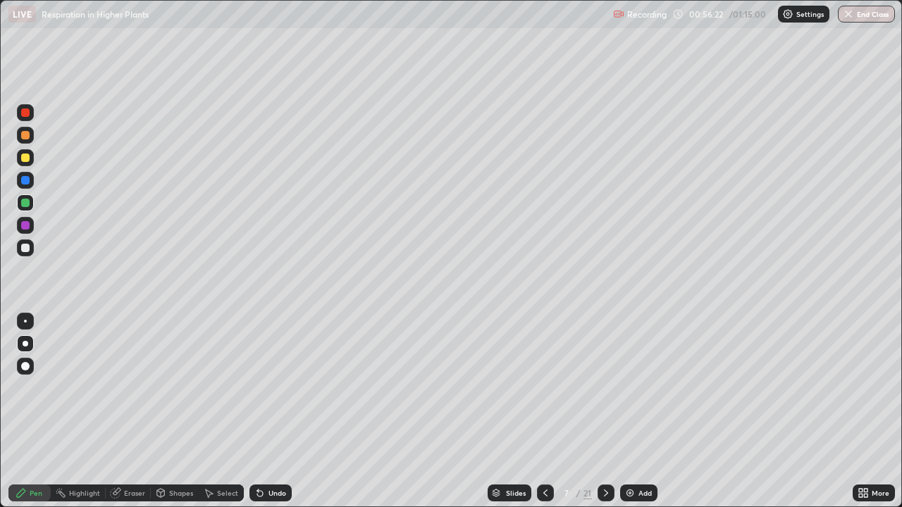
click at [25, 321] on div at bounding box center [25, 321] width 3 height 3
click at [25, 161] on div at bounding box center [25, 158] width 8 height 8
click at [275, 411] on div "Undo" at bounding box center [277, 493] width 18 height 7
click at [22, 244] on div at bounding box center [25, 248] width 8 height 8
click at [25, 158] on div at bounding box center [25, 158] width 8 height 8
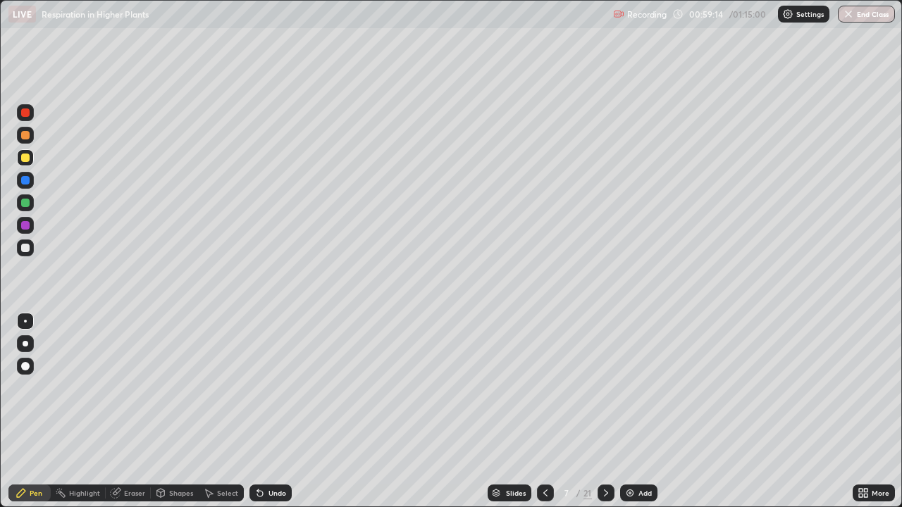
click at [270, 411] on div "Undo" at bounding box center [277, 493] width 18 height 7
click at [268, 411] on div "Undo" at bounding box center [277, 493] width 18 height 7
click at [267, 411] on div "Undo" at bounding box center [270, 493] width 42 height 17
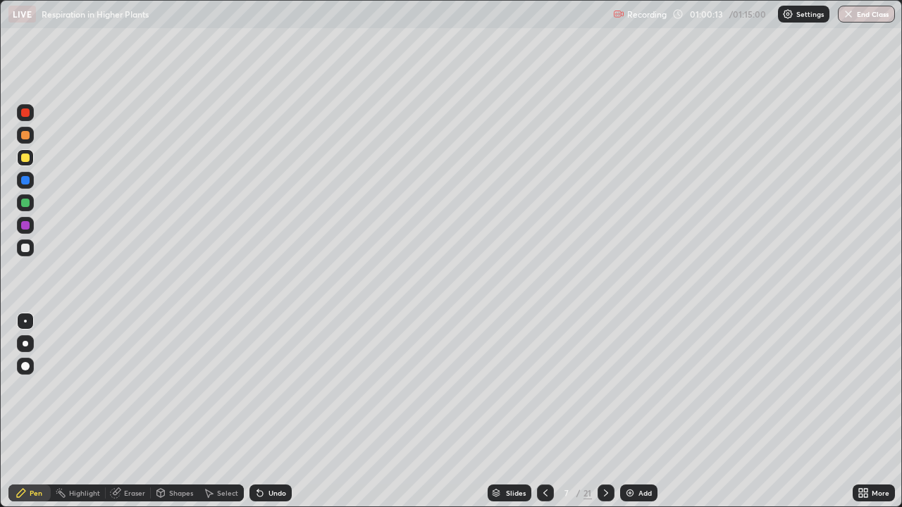
click at [27, 137] on div at bounding box center [25, 135] width 8 height 8
click at [23, 346] on div at bounding box center [26, 344] width 6 height 6
click at [25, 321] on div at bounding box center [25, 321] width 3 height 3
click at [24, 246] on div at bounding box center [25, 248] width 8 height 8
click at [27, 157] on div at bounding box center [25, 158] width 8 height 8
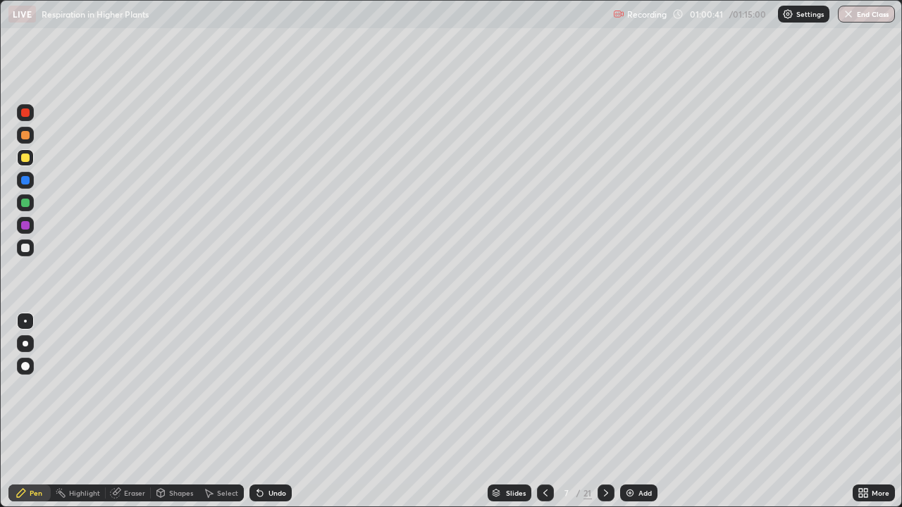
click at [276, 411] on div "Undo" at bounding box center [277, 493] width 18 height 7
click at [275, 411] on div "Undo" at bounding box center [277, 493] width 18 height 7
click at [277, 411] on div "Undo" at bounding box center [277, 493] width 18 height 7
click at [29, 251] on div at bounding box center [25, 247] width 17 height 17
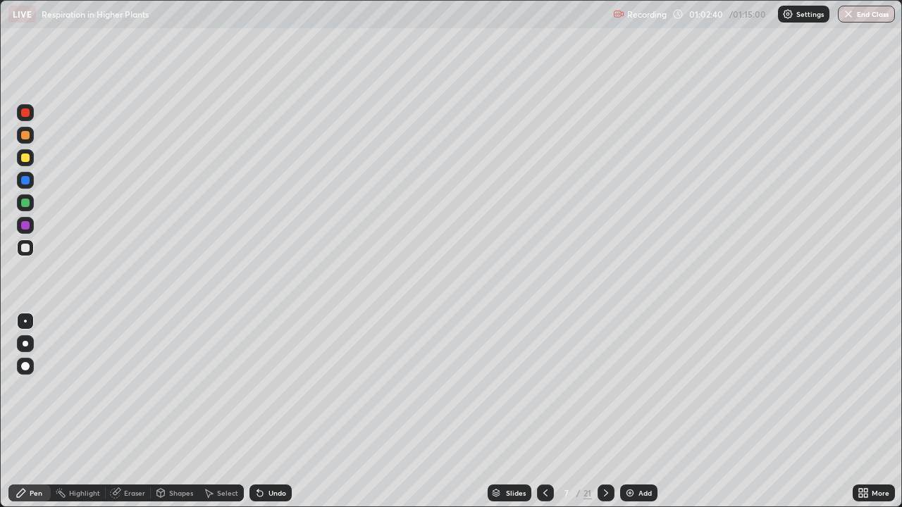
click at [25, 161] on div at bounding box center [25, 158] width 8 height 8
click at [31, 249] on div at bounding box center [25, 247] width 17 height 17
click at [132, 411] on div "Eraser" at bounding box center [134, 493] width 21 height 7
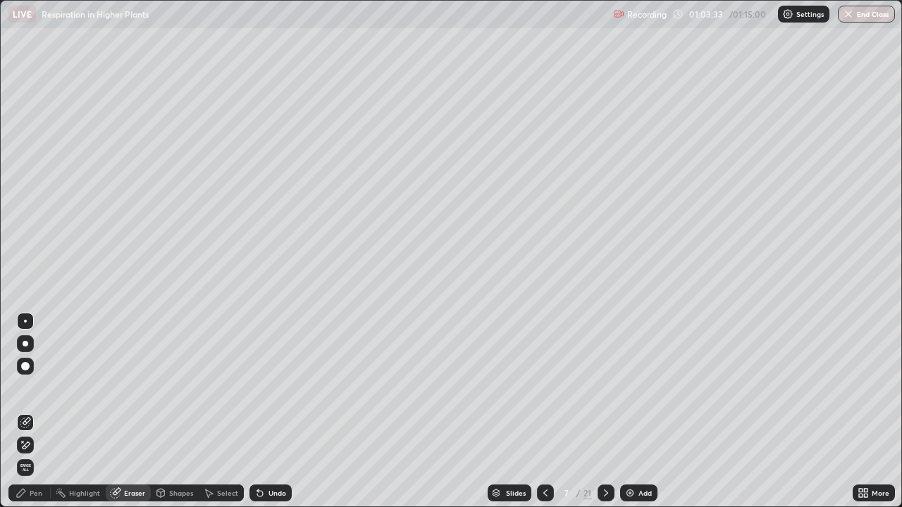
click at [32, 411] on div "Pen" at bounding box center [36, 493] width 13 height 7
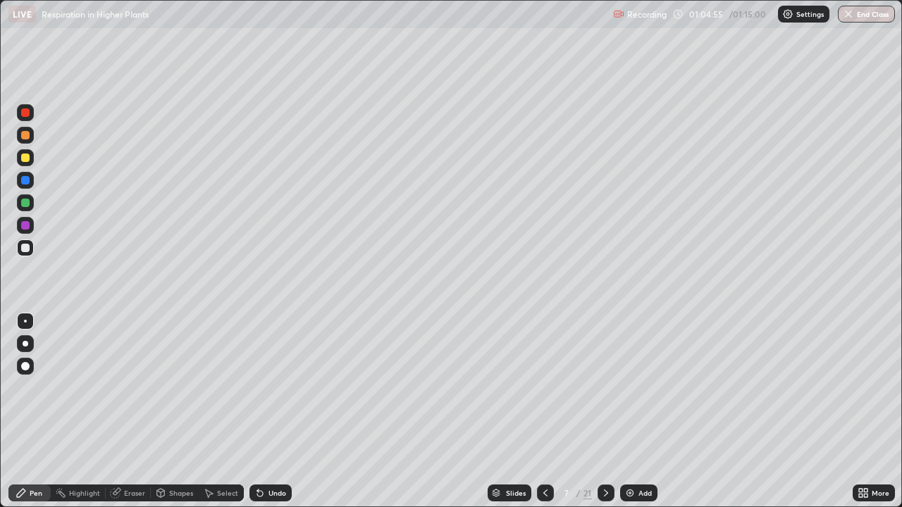
click at [25, 161] on div at bounding box center [25, 158] width 8 height 8
click at [278, 411] on div "Undo" at bounding box center [277, 493] width 18 height 7
click at [277, 411] on div "Undo" at bounding box center [277, 493] width 18 height 7
click at [23, 135] on div at bounding box center [25, 135] width 8 height 8
click at [23, 250] on div at bounding box center [25, 248] width 8 height 8
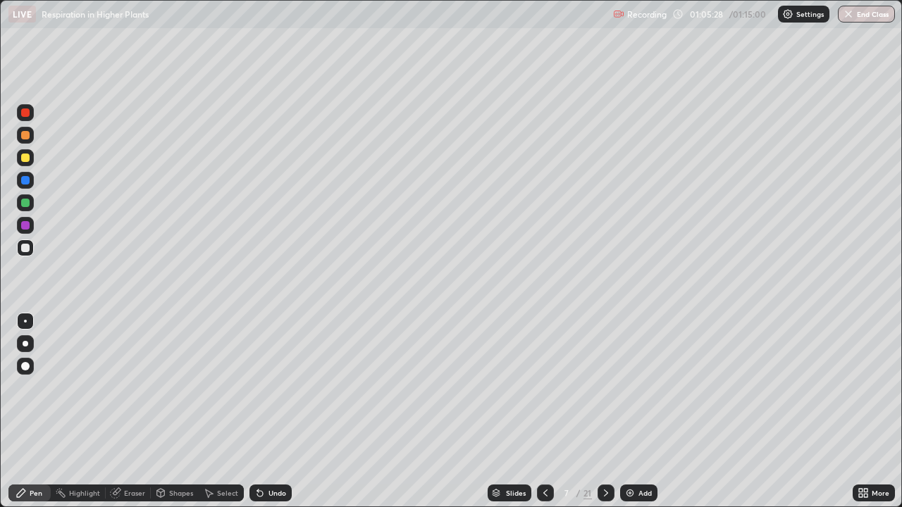
click at [275, 411] on div "Undo" at bounding box center [277, 493] width 18 height 7
click at [268, 411] on div "Undo" at bounding box center [277, 493] width 18 height 7
click at [26, 135] on div at bounding box center [25, 135] width 8 height 8
click at [30, 114] on div at bounding box center [25, 112] width 17 height 17
click at [30, 141] on div at bounding box center [25, 135] width 17 height 17
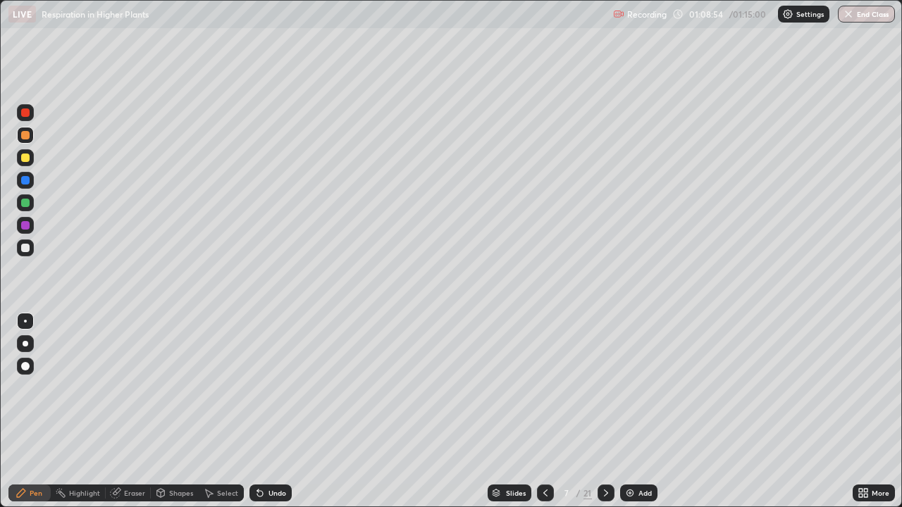
click at [26, 158] on div at bounding box center [25, 158] width 8 height 8
click at [25, 120] on div at bounding box center [25, 112] width 17 height 17
click at [27, 208] on div at bounding box center [25, 202] width 17 height 17
click at [635, 411] on div "Add" at bounding box center [638, 493] width 37 height 17
click at [25, 344] on div at bounding box center [26, 344] width 6 height 6
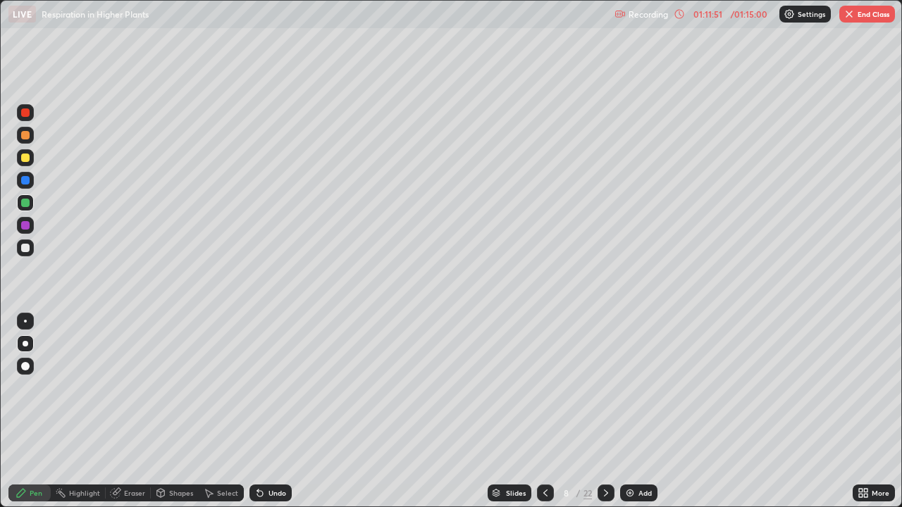
click at [23, 166] on div at bounding box center [25, 157] width 17 height 17
click at [135, 411] on div "Eraser" at bounding box center [134, 493] width 21 height 7
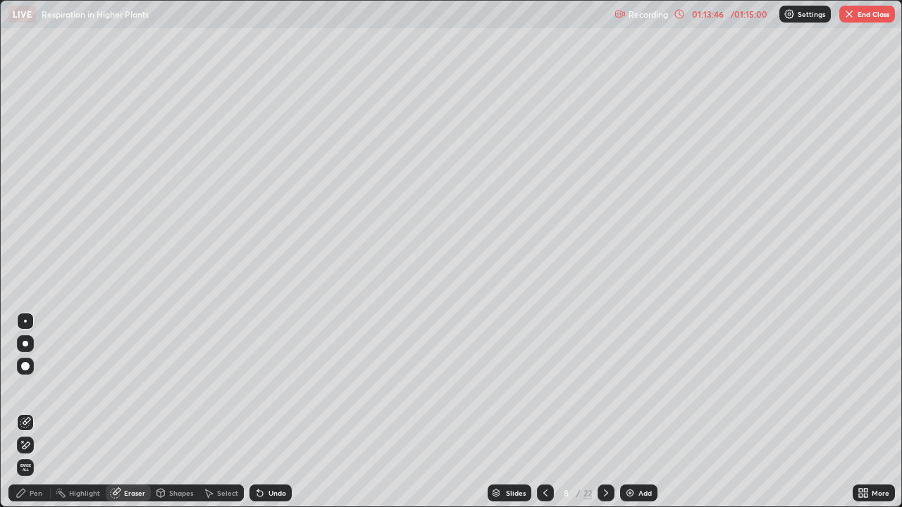
click at [37, 411] on div "Pen" at bounding box center [36, 493] width 13 height 7
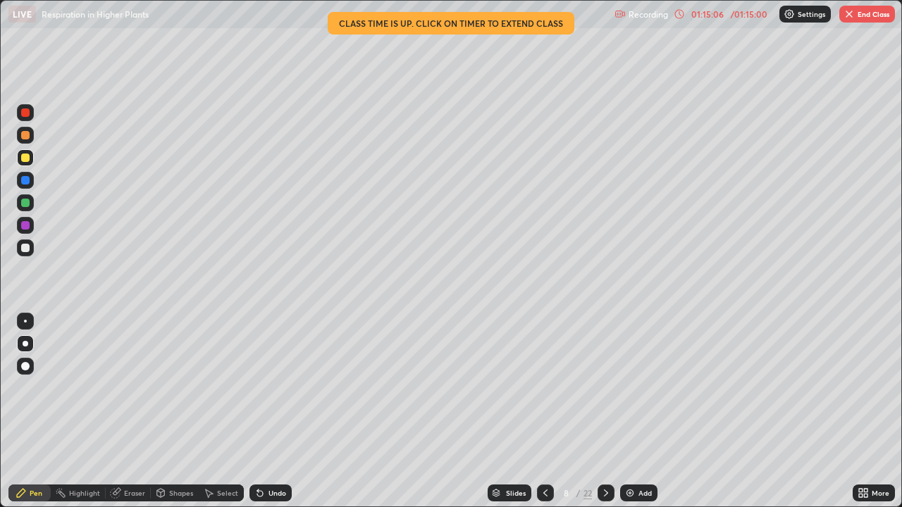
click at [859, 18] on button "End Class" at bounding box center [867, 14] width 56 height 17
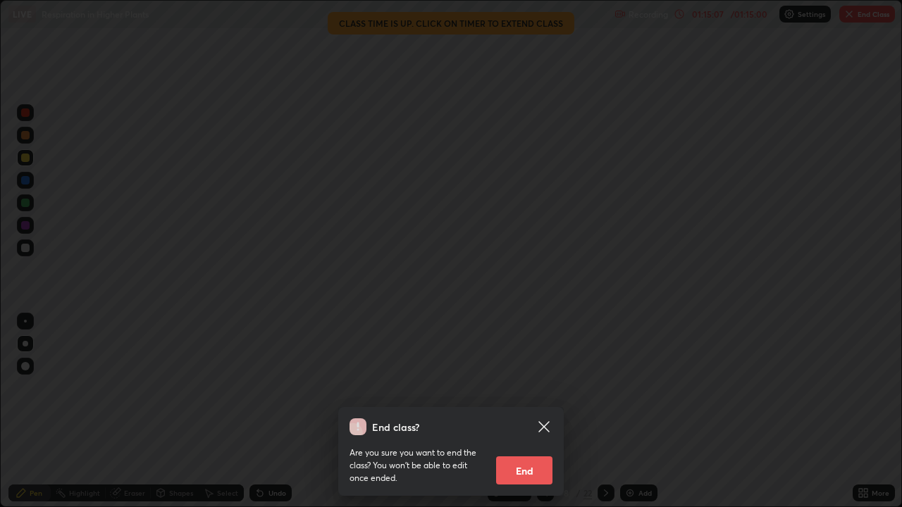
click at [523, 411] on button "End" at bounding box center [524, 470] width 56 height 28
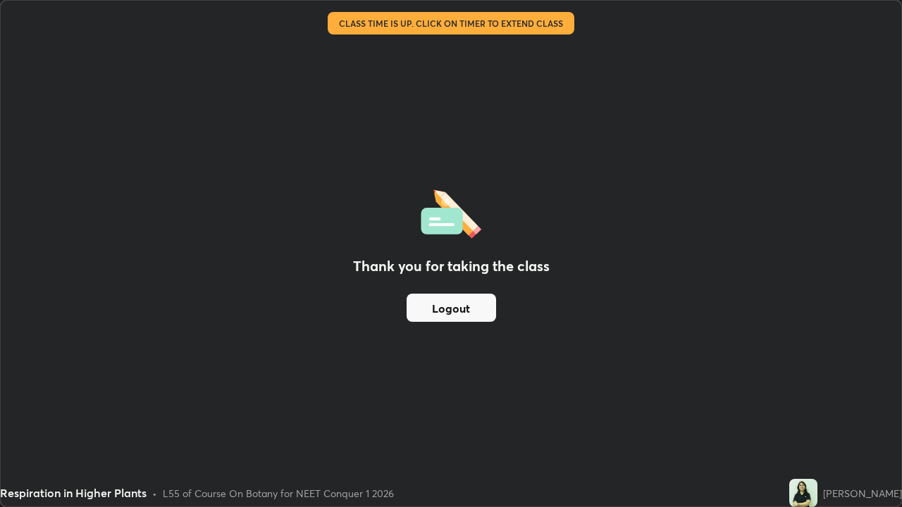
click at [462, 313] on button "Logout" at bounding box center [450, 308] width 89 height 28
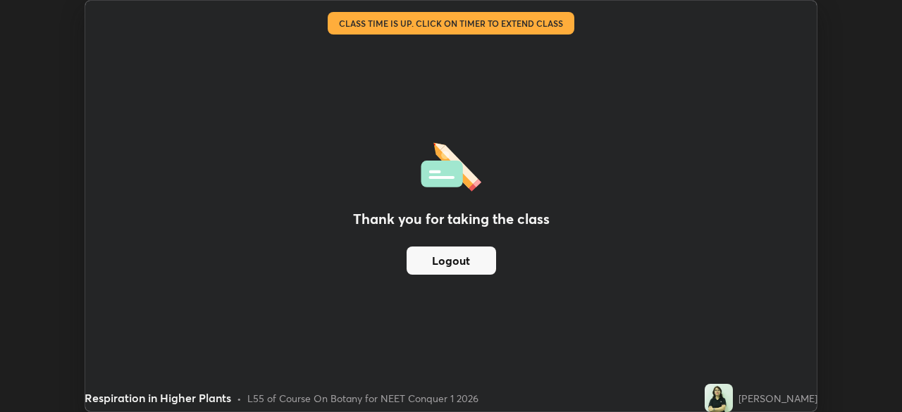
scroll to position [70028, 69539]
